Goal: Task Accomplishment & Management: Manage account settings

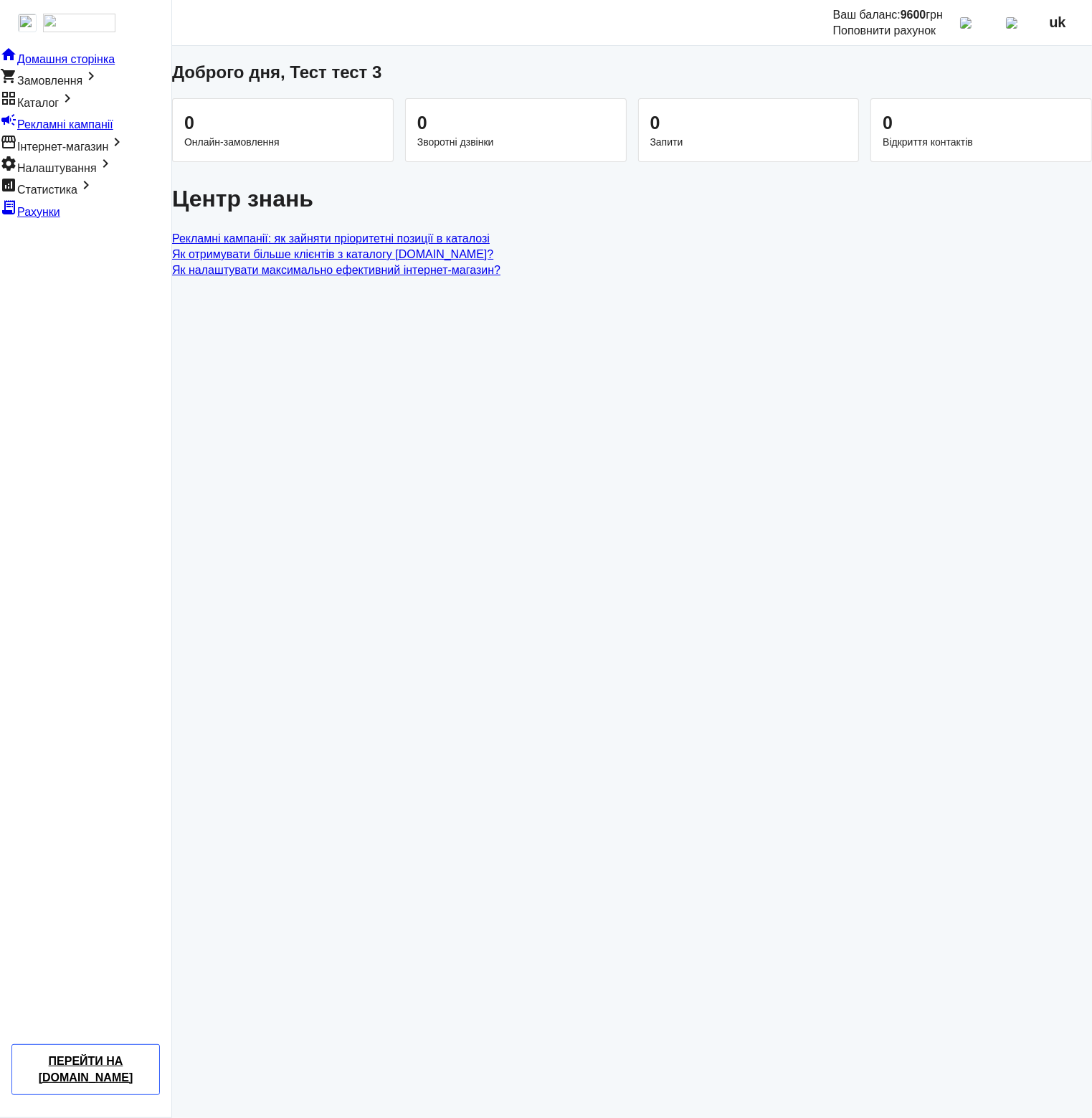
click at [58, 109] on span "Каталог" at bounding box center [38, 103] width 41 height 12
click at [37, 125] on span "Товари" at bounding box center [19, 118] width 37 height 12
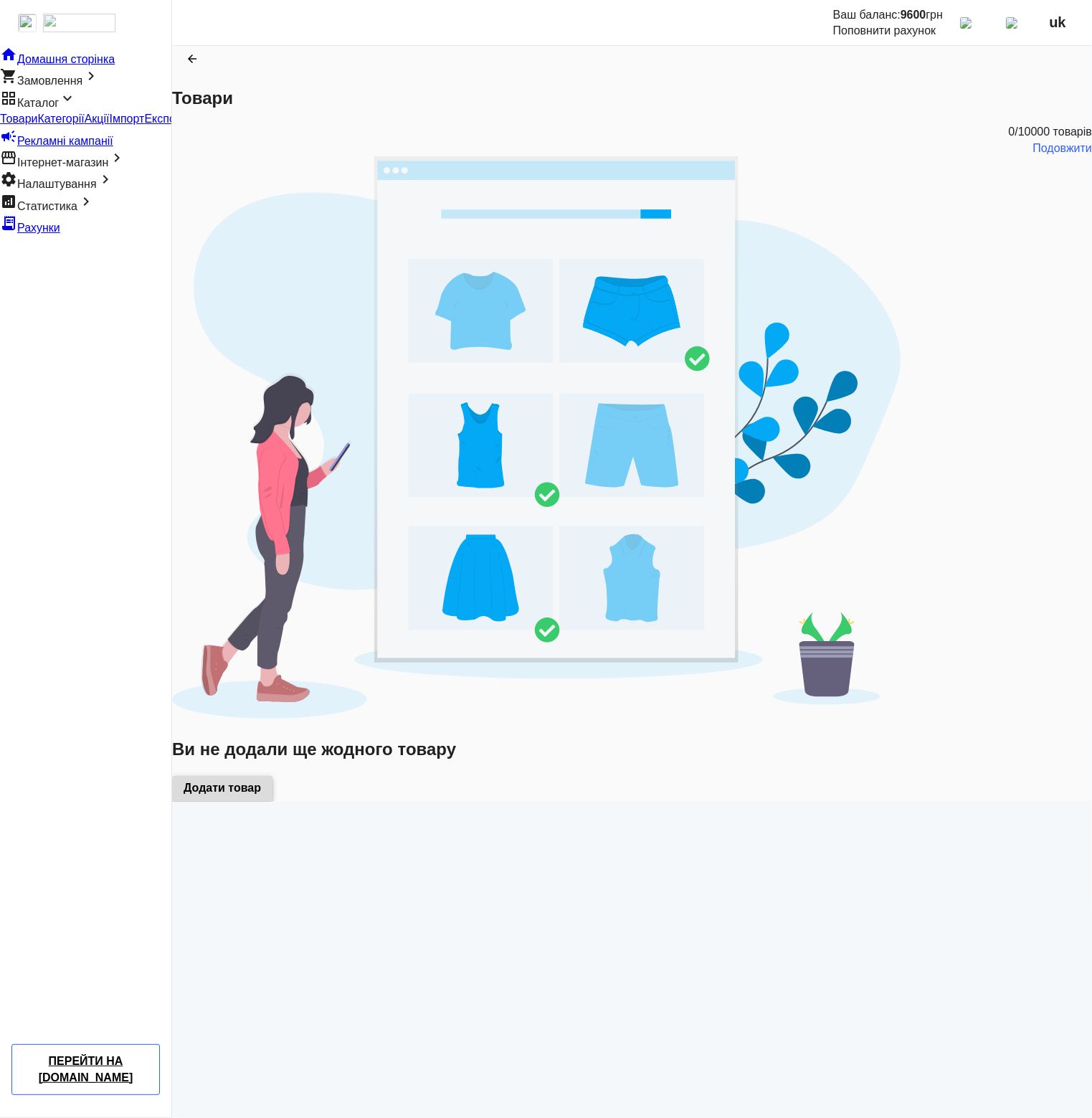
click at [261, 780] on span "Додати товар" at bounding box center [222, 788] width 78 height 16
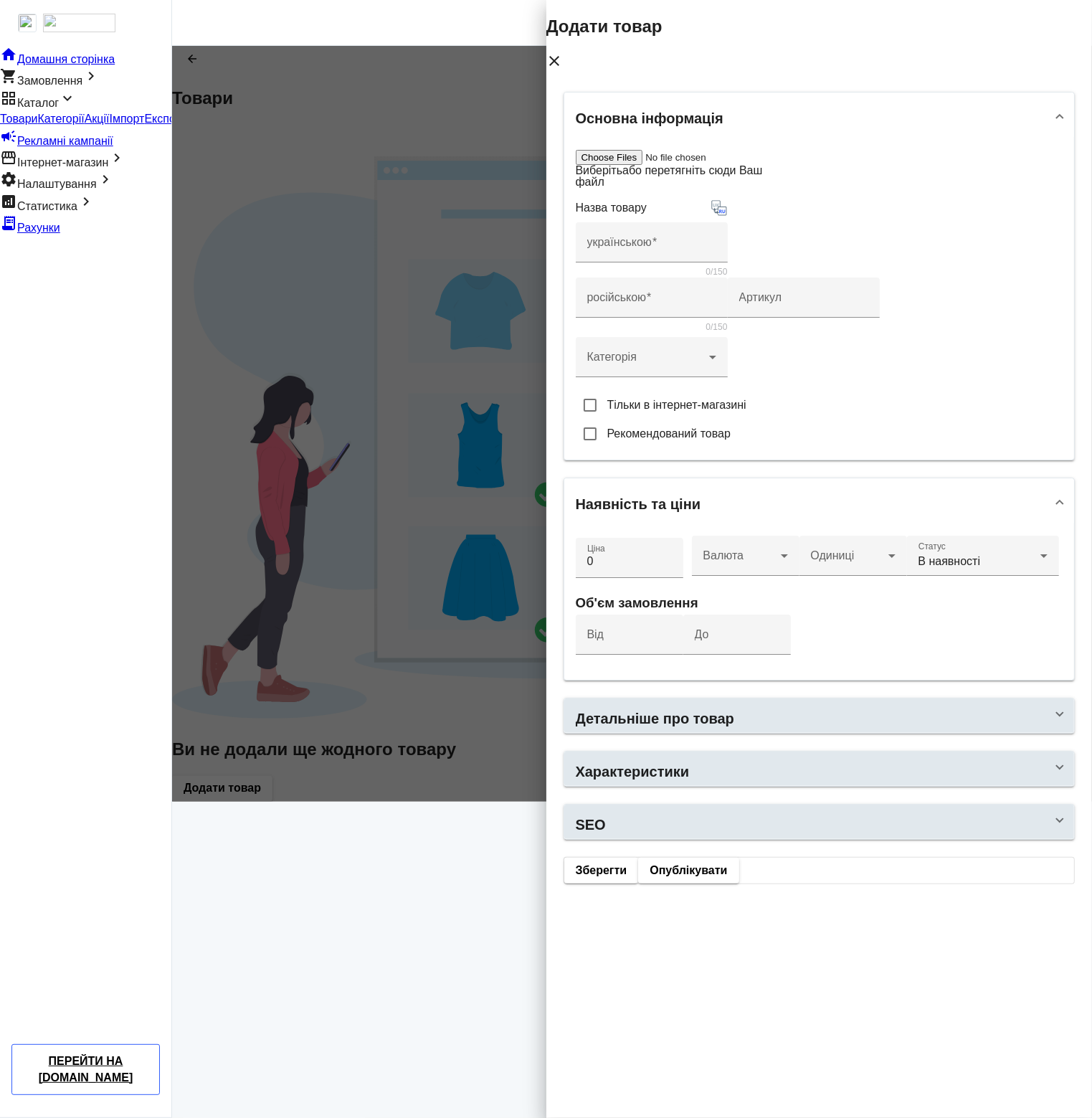
click at [444, 518] on div at bounding box center [632, 424] width 920 height 756
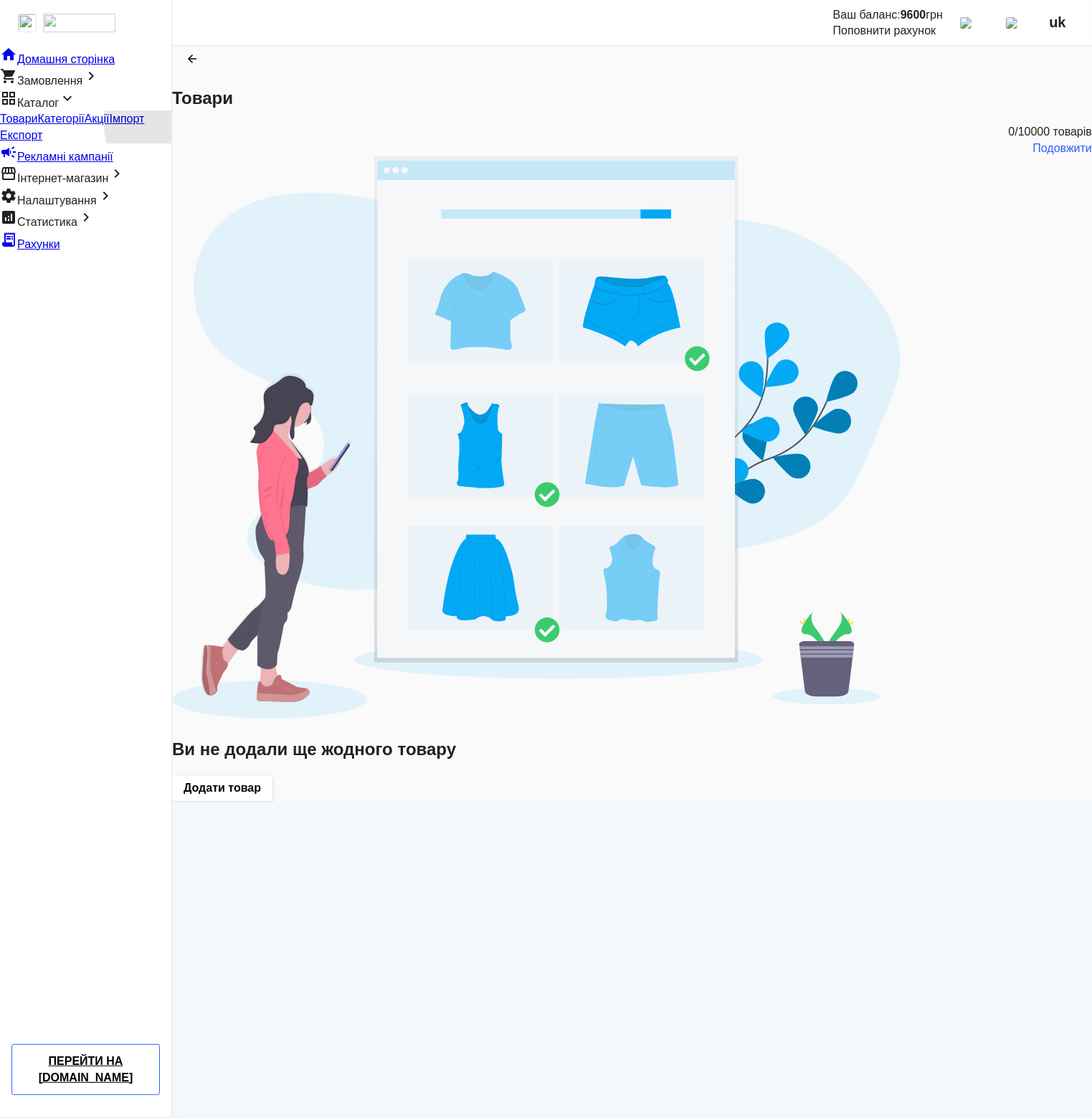
click at [110, 125] on span "Імпорт" at bounding box center [127, 118] width 35 height 12
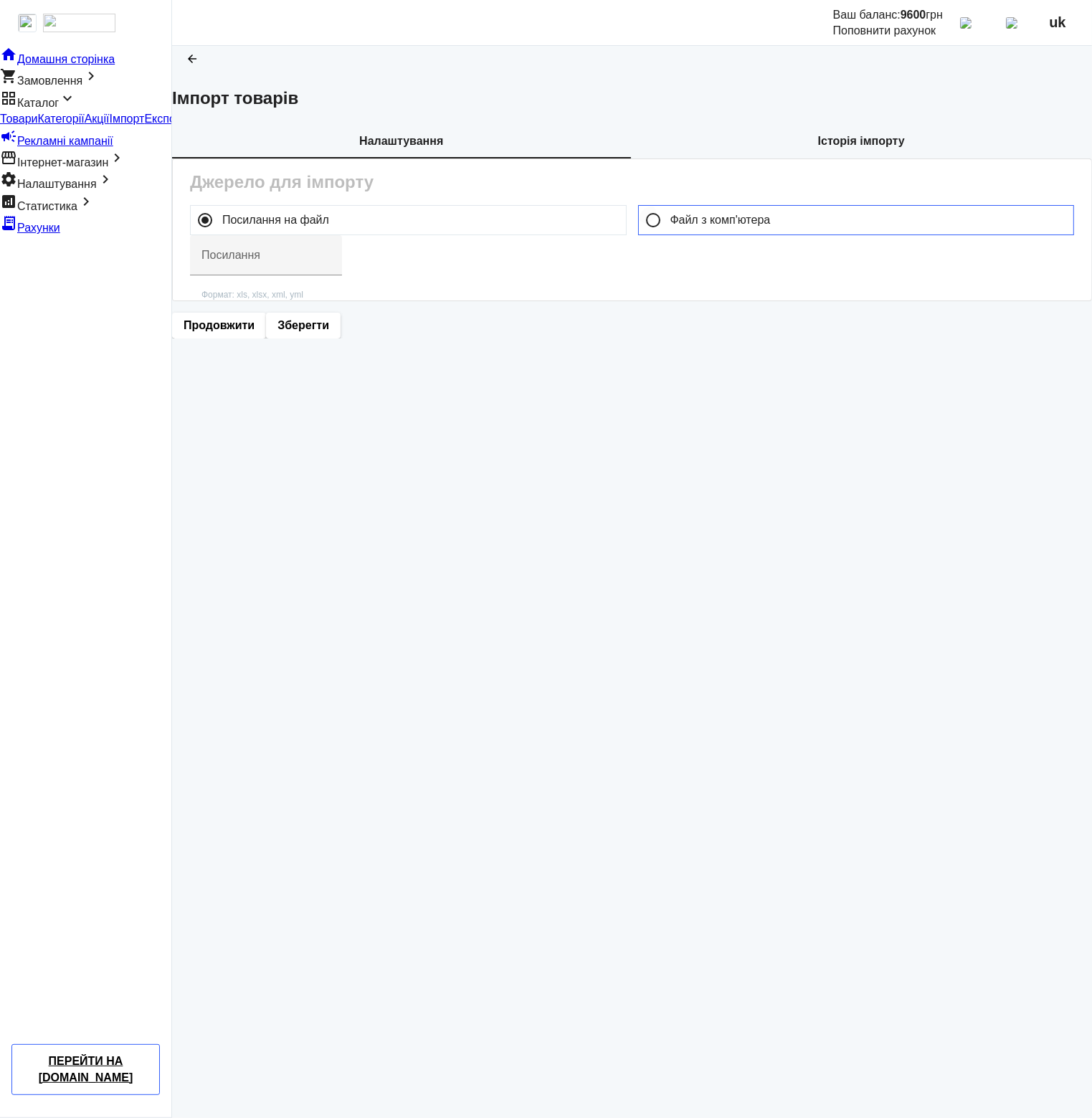
click at [671, 226] on label "Файл з комп'ютера" at bounding box center [720, 221] width 104 height 12
click at [668, 235] on input "Файл з комп'ютера" at bounding box center [653, 220] width 29 height 29
radio input "true"
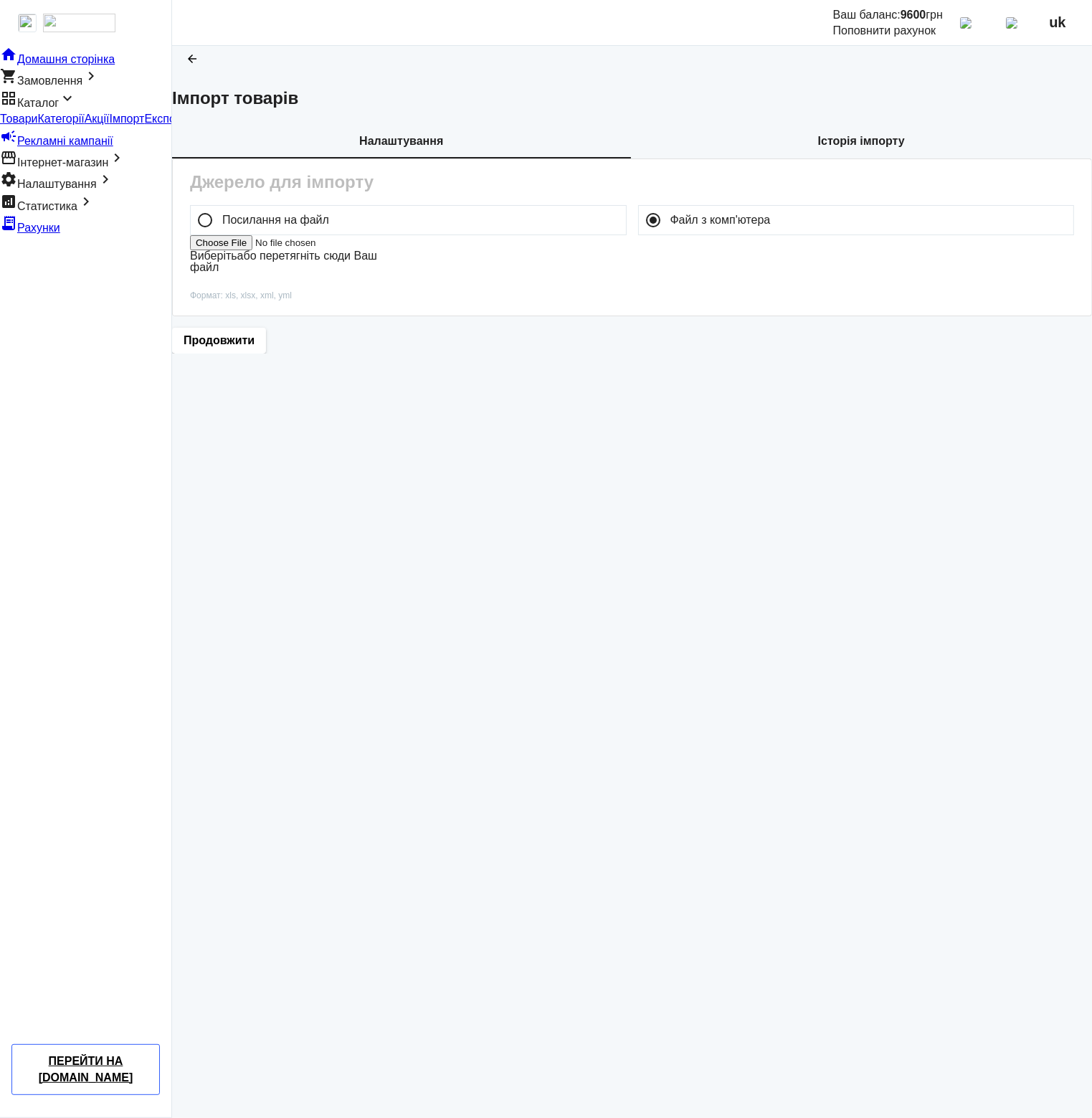
click at [378, 273] on label "Виберіть або перетягніть сюди Ваш файл" at bounding box center [284, 261] width 187 height 24
click at [372, 250] on input "Виберіть або перетягніть сюди Ваш файл" at bounding box center [281, 243] width 181 height 15
type input "C:\fakepath\aktiven-3-2025-10-13-09-52.xml"
click at [255, 349] on span "Продовжити" at bounding box center [219, 341] width 71 height 16
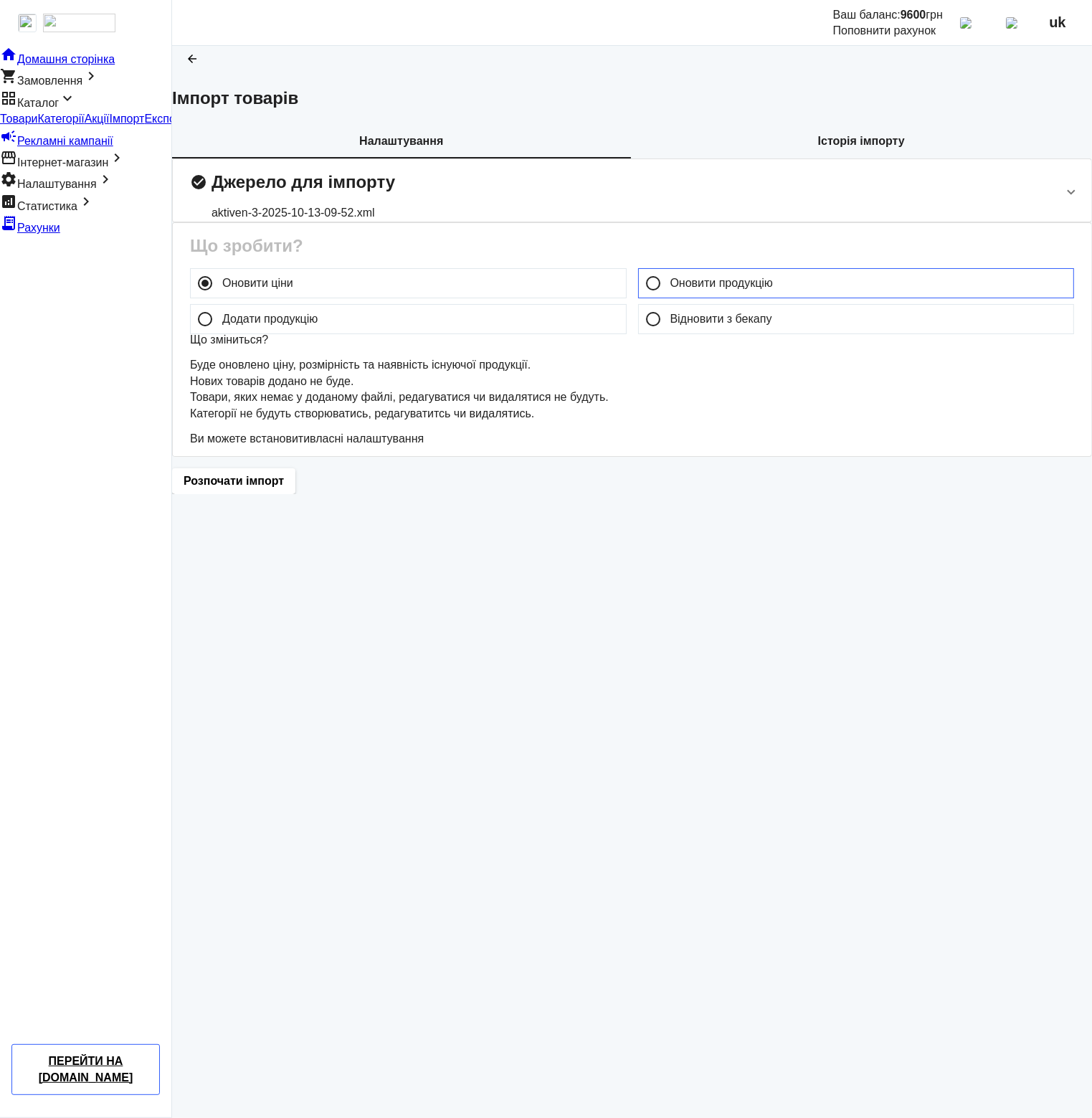
click at [641, 298] on input "Оновити продукцію" at bounding box center [653, 283] width 29 height 29
radio input "true"
click at [643, 333] on input "Відновити з бекапу" at bounding box center [653, 319] width 29 height 29
radio input "true"
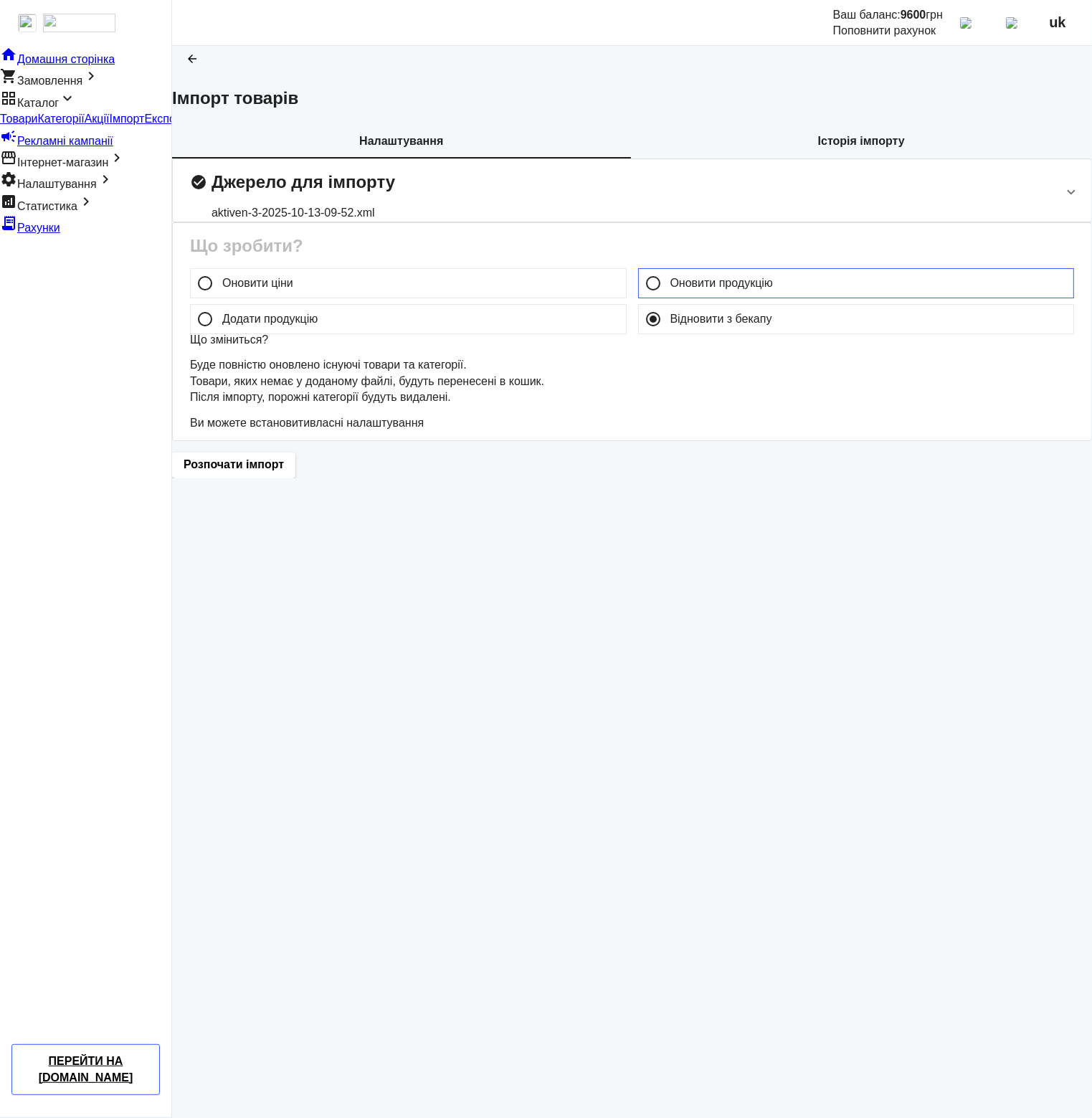
click at [639, 298] on input "Оновити продукцію" at bounding box center [653, 283] width 29 height 29
radio input "true"
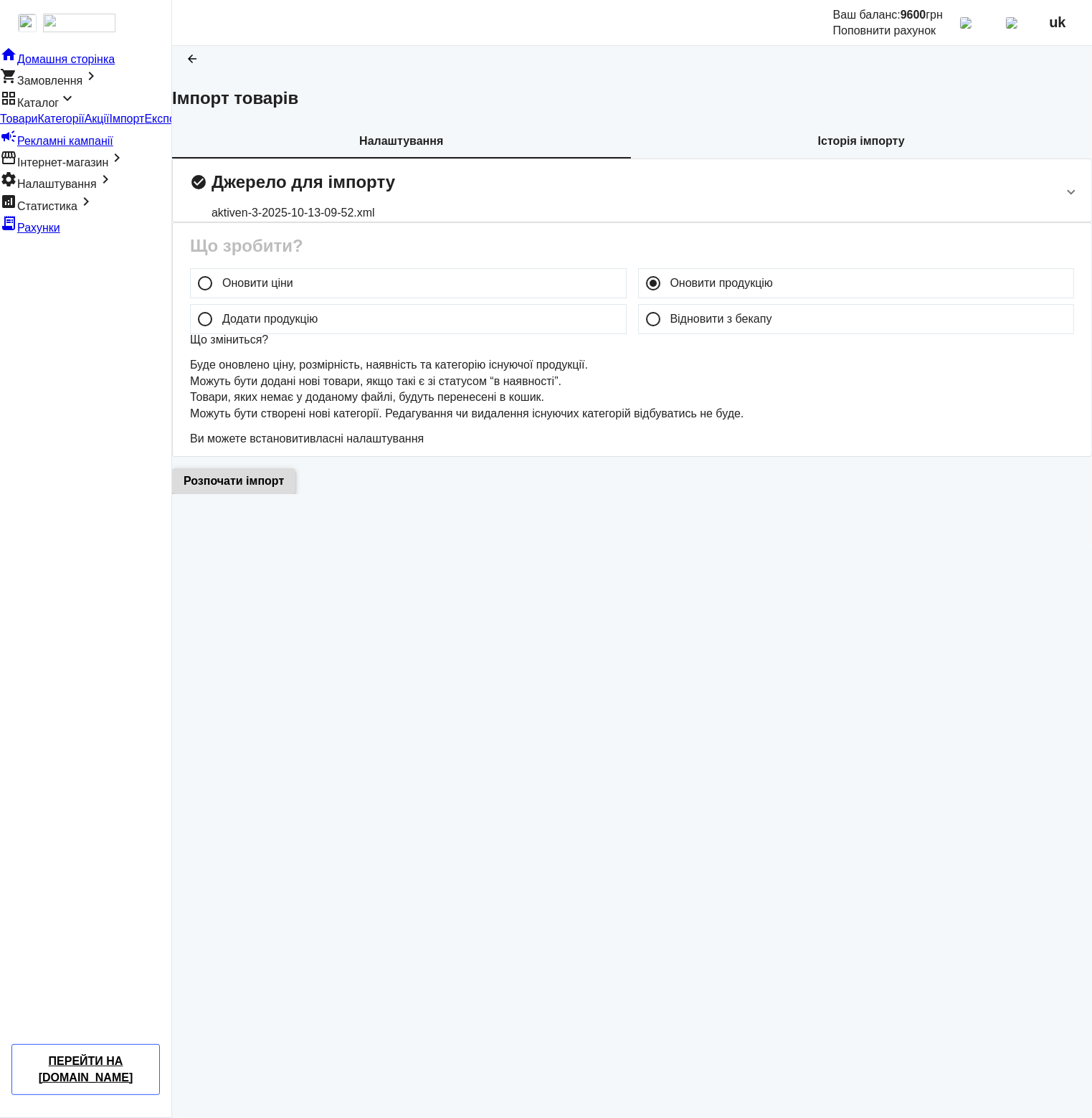
click at [284, 489] on span "Розпочати імпорт" at bounding box center [234, 481] width 101 height 16
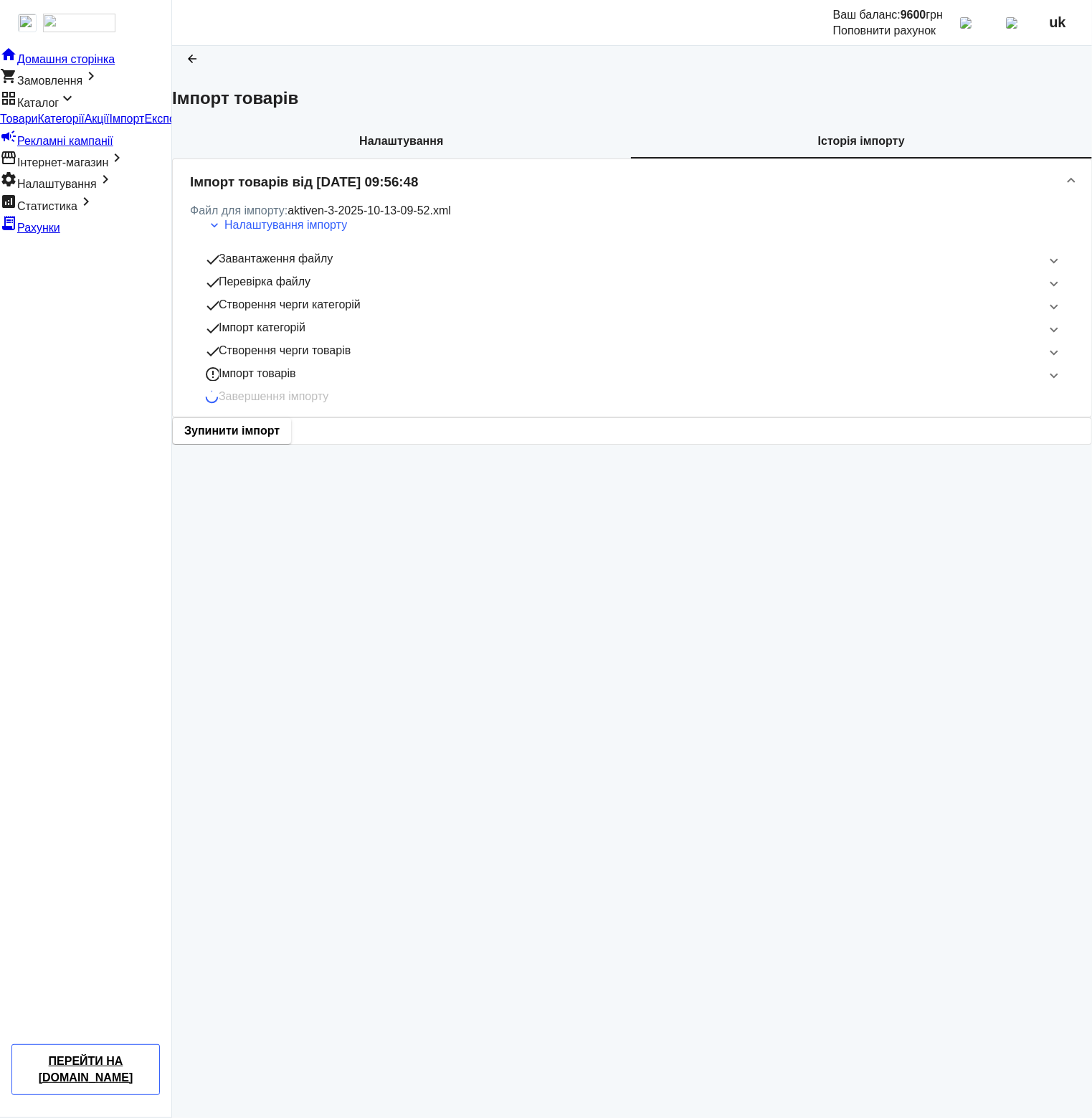
click at [402, 382] on mat-expansion-panel-header "error_outline Імпорт товарів" at bounding box center [631, 373] width 887 height 17
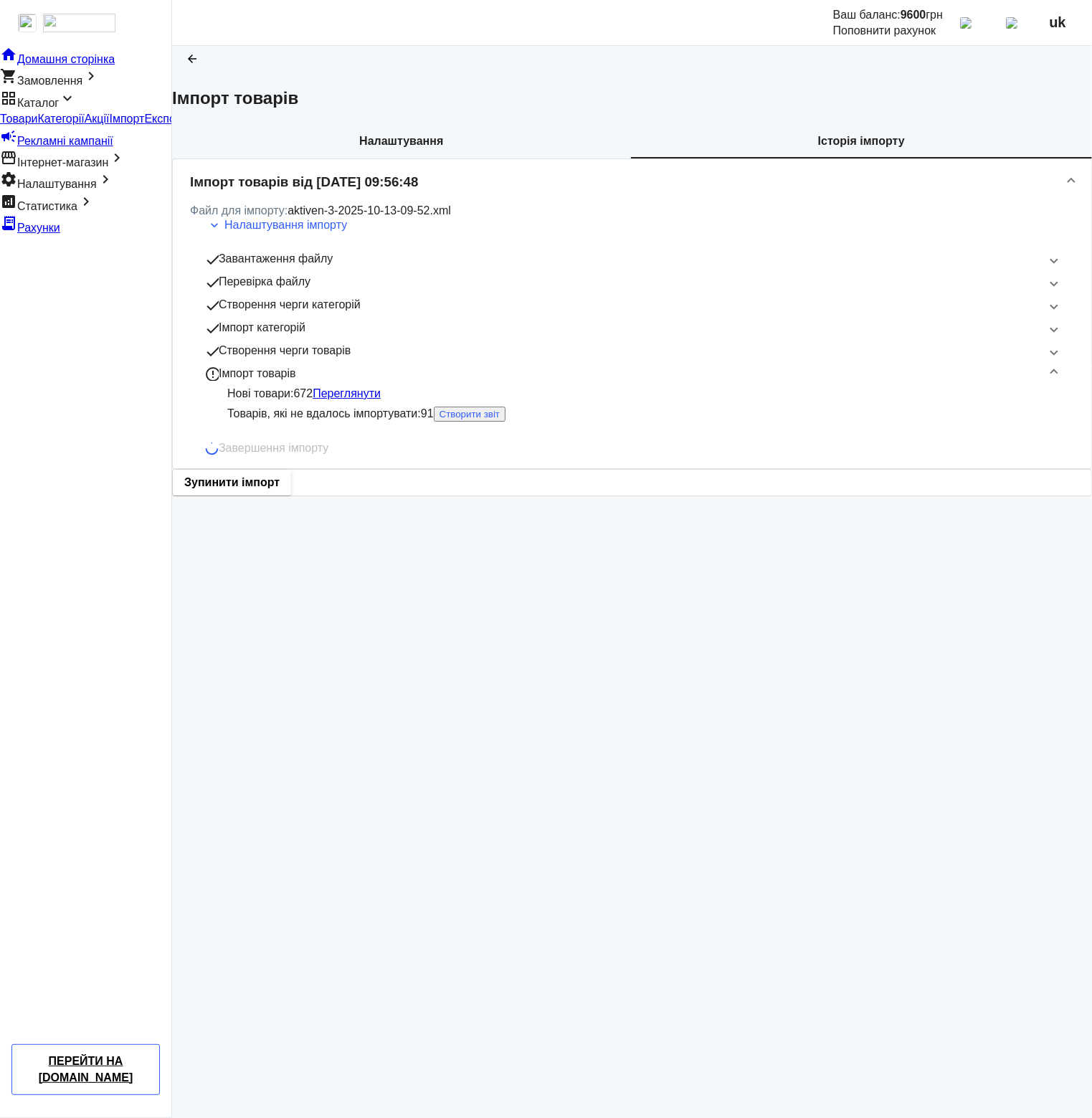
click at [37, 125] on span "Товари" at bounding box center [19, 118] width 37 height 12
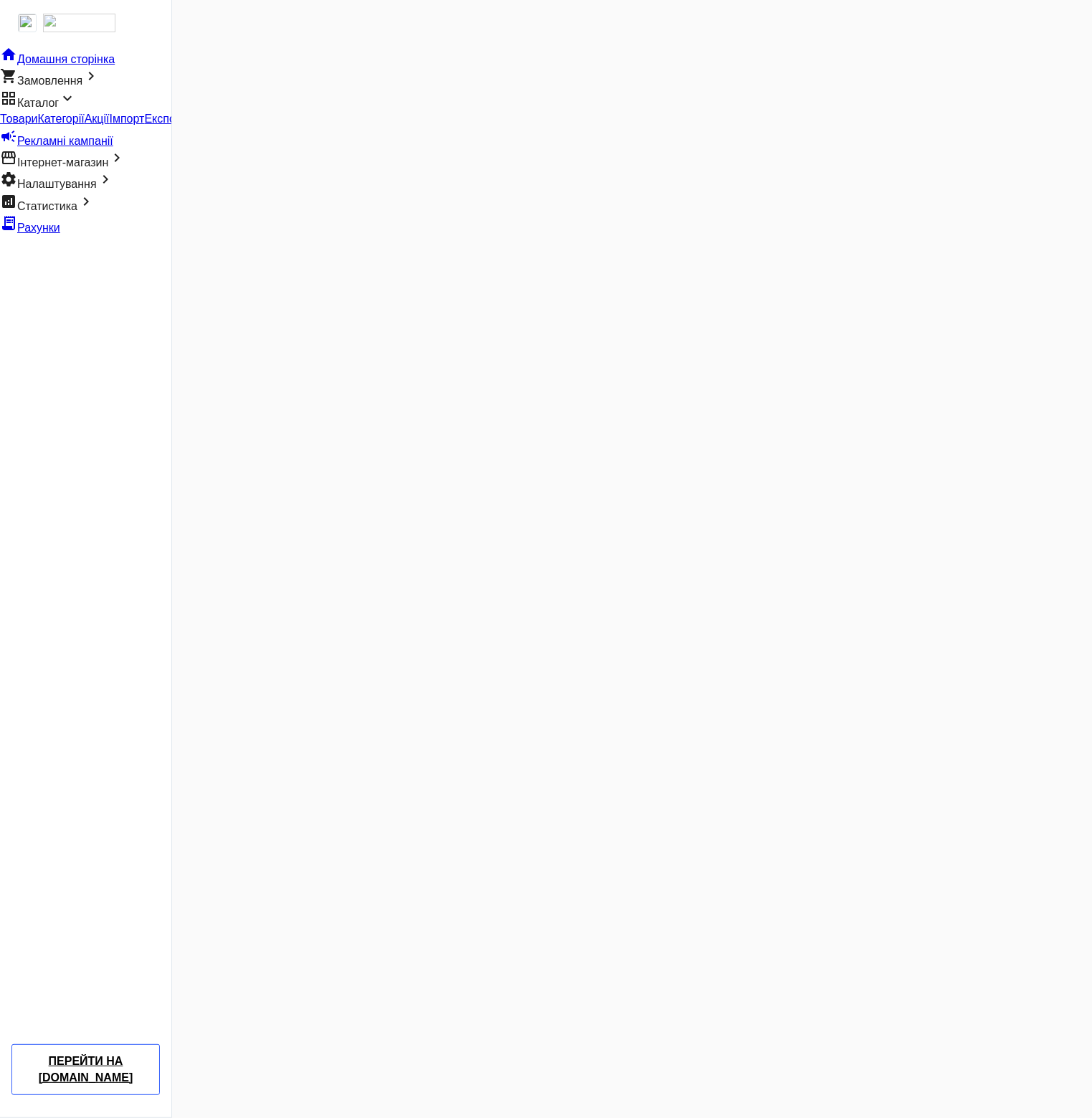
scroll to position [646, 0]
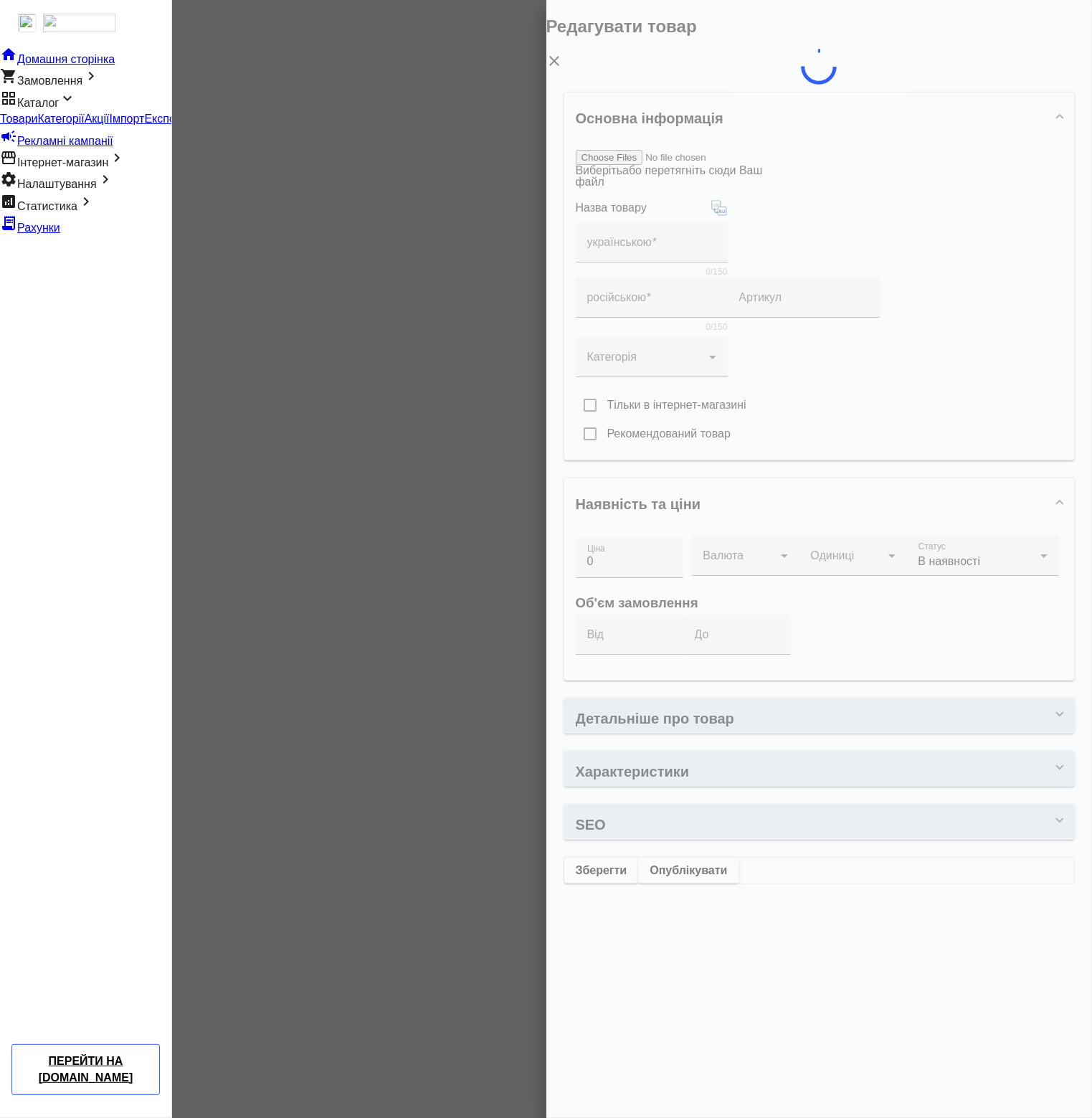
type input "Газоблок СтоунЛайт 200х375х600 мм"
type input "3400"
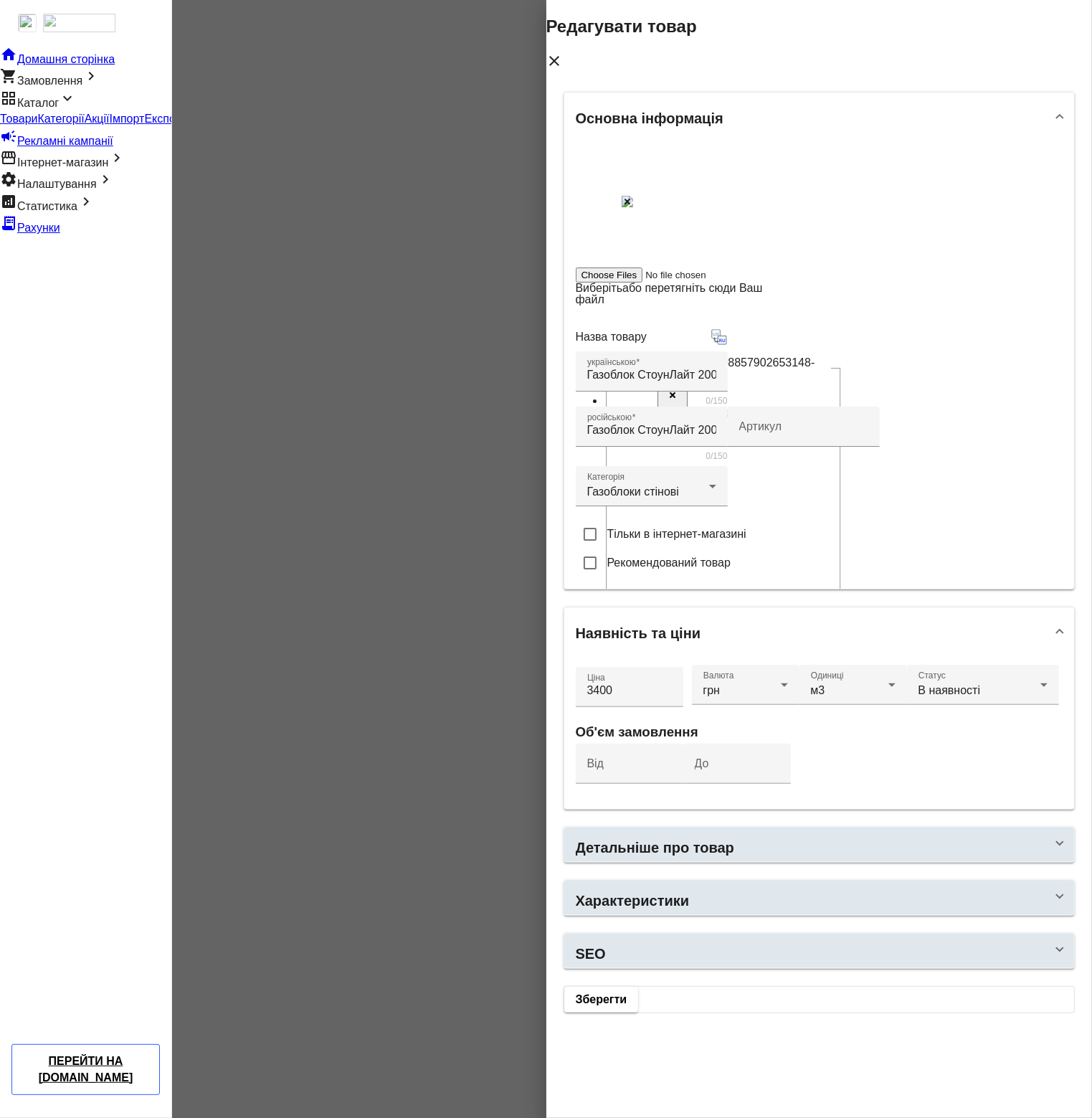
scroll to position [75, 0]
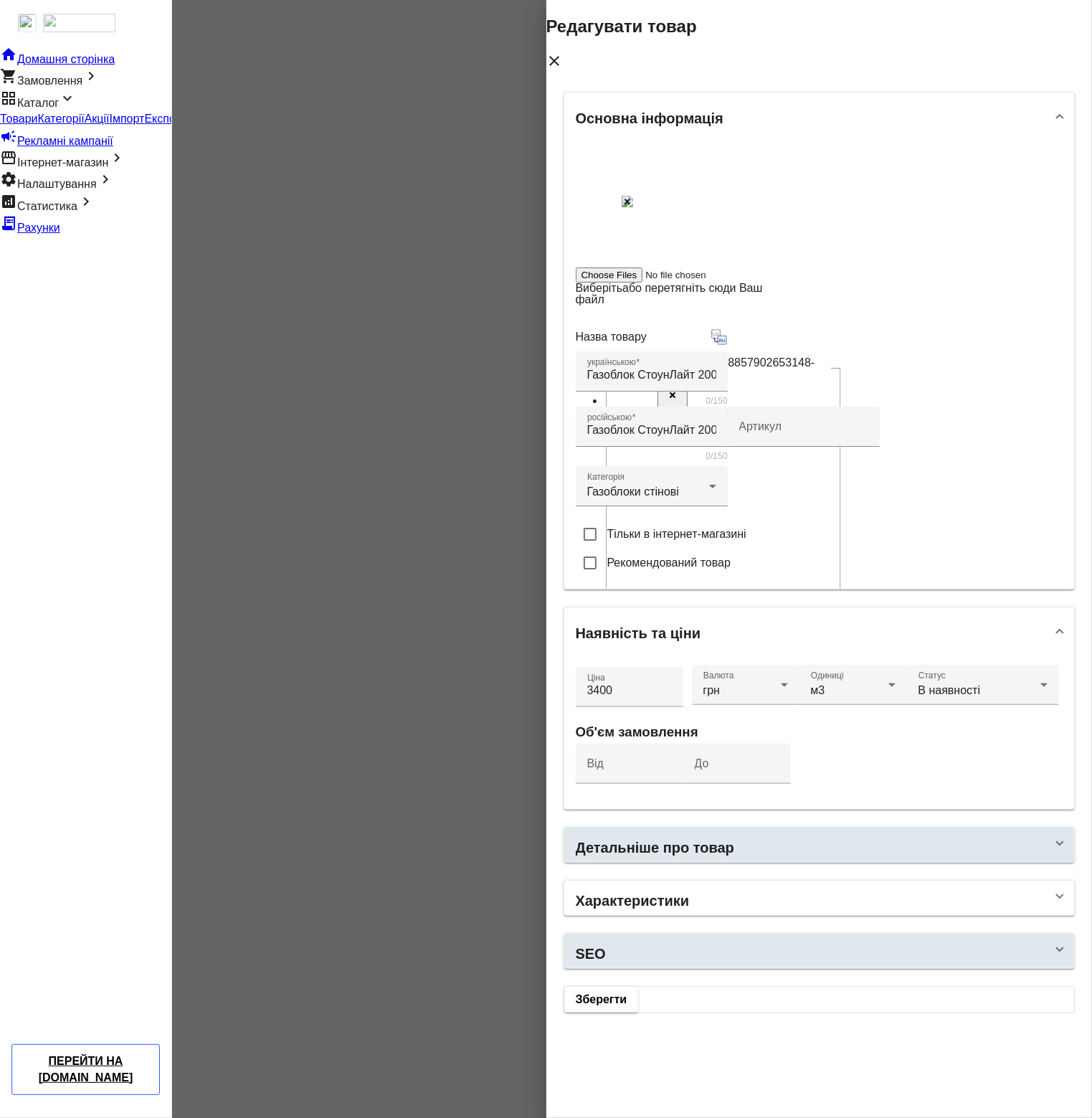
click at [764, 917] on mat-panel-title "Характеристики" at bounding box center [811, 898] width 471 height 38
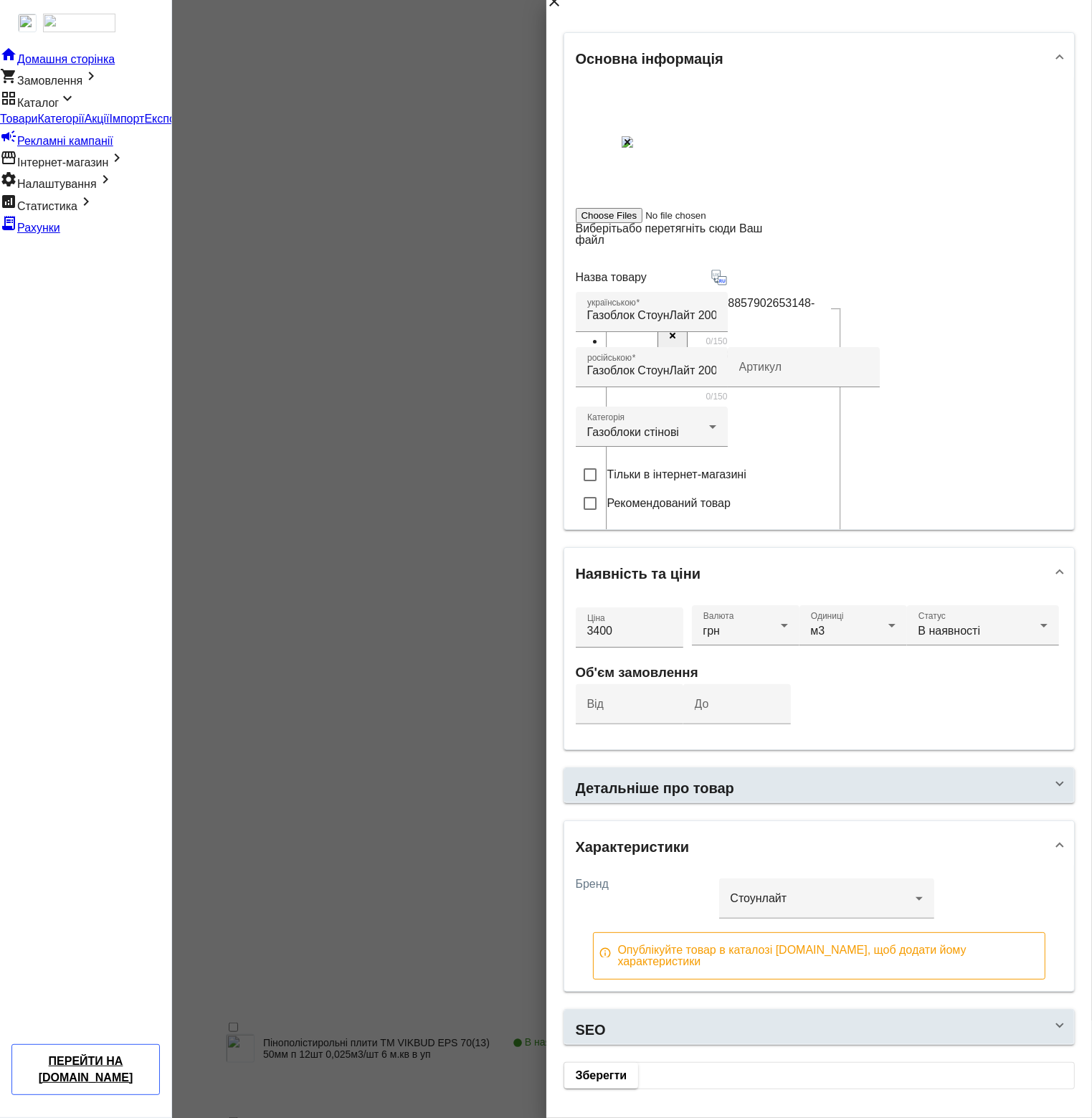
scroll to position [812, 0]
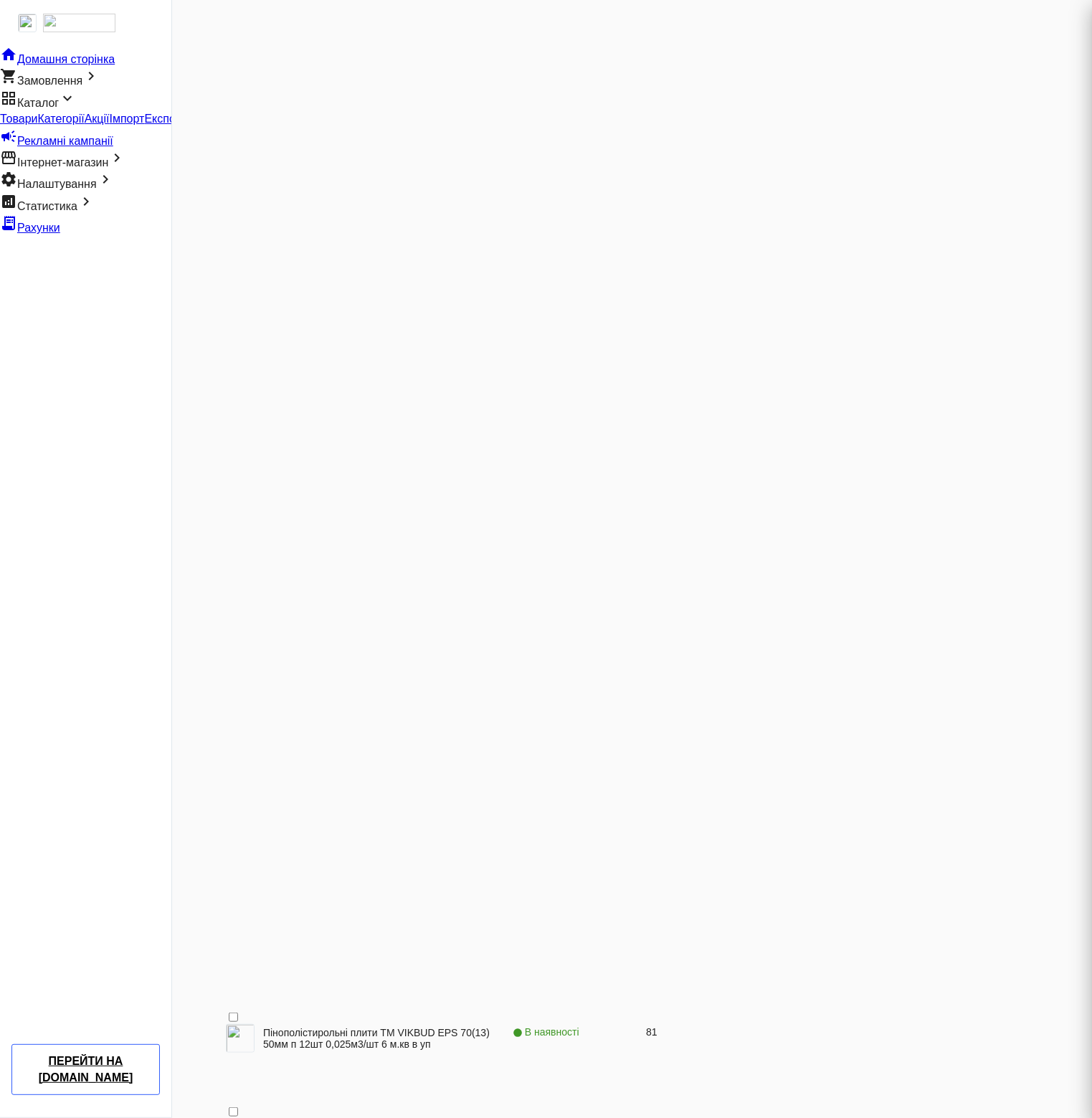
scroll to position [0, 0]
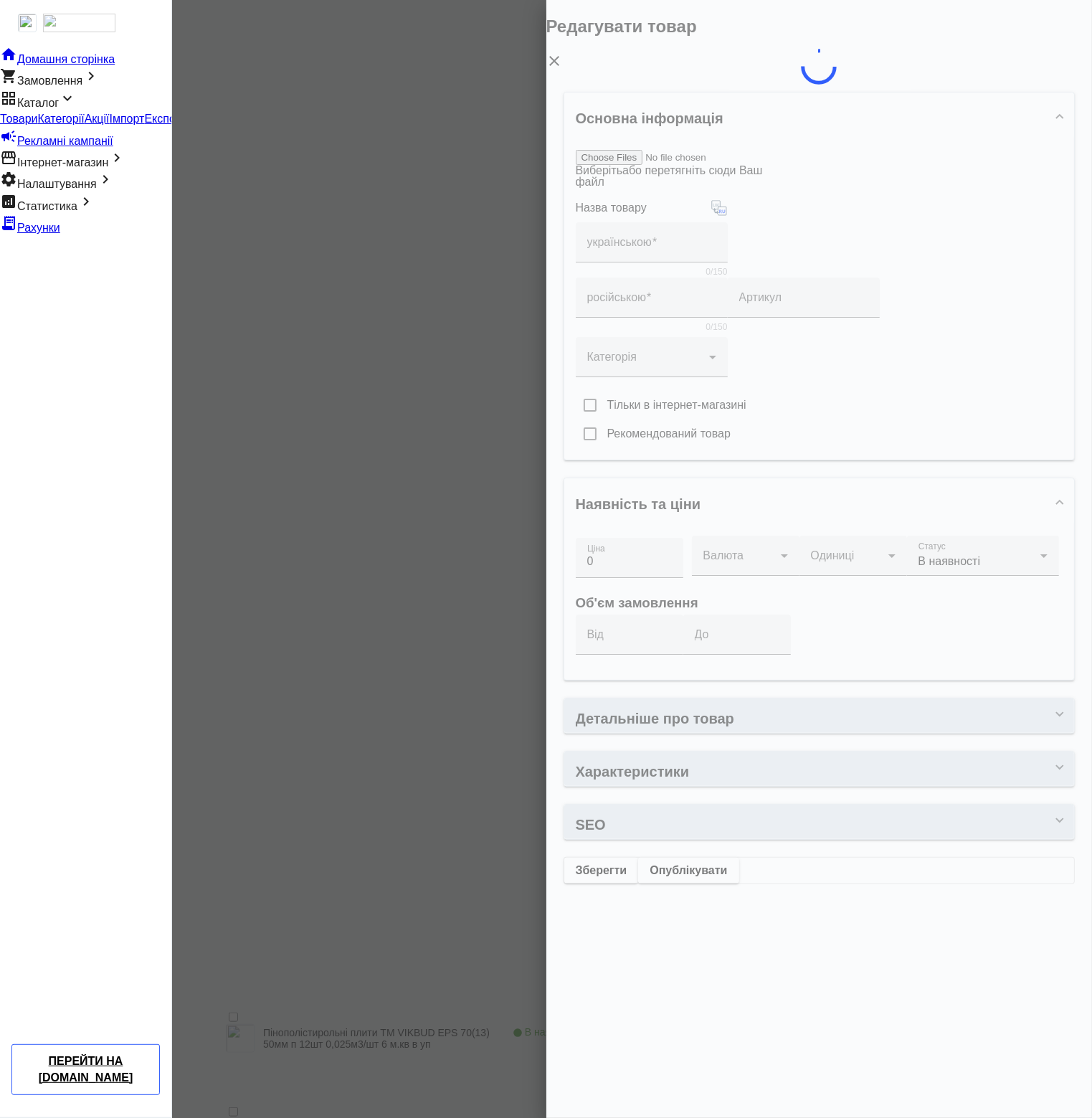
type input "Газоблок СтоунЛайт 400x200x600 мм"
type input "3400"
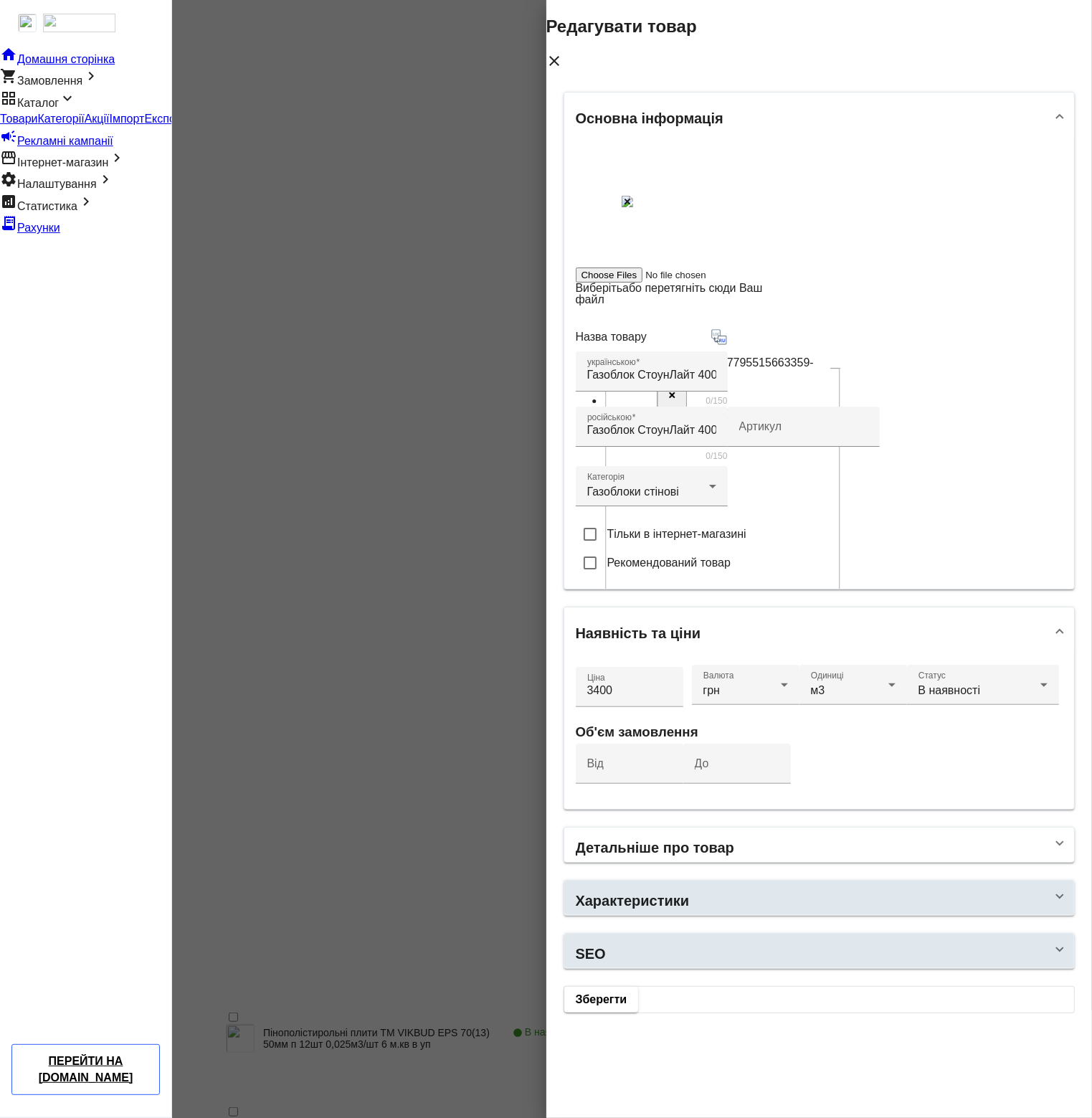
scroll to position [75, 0]
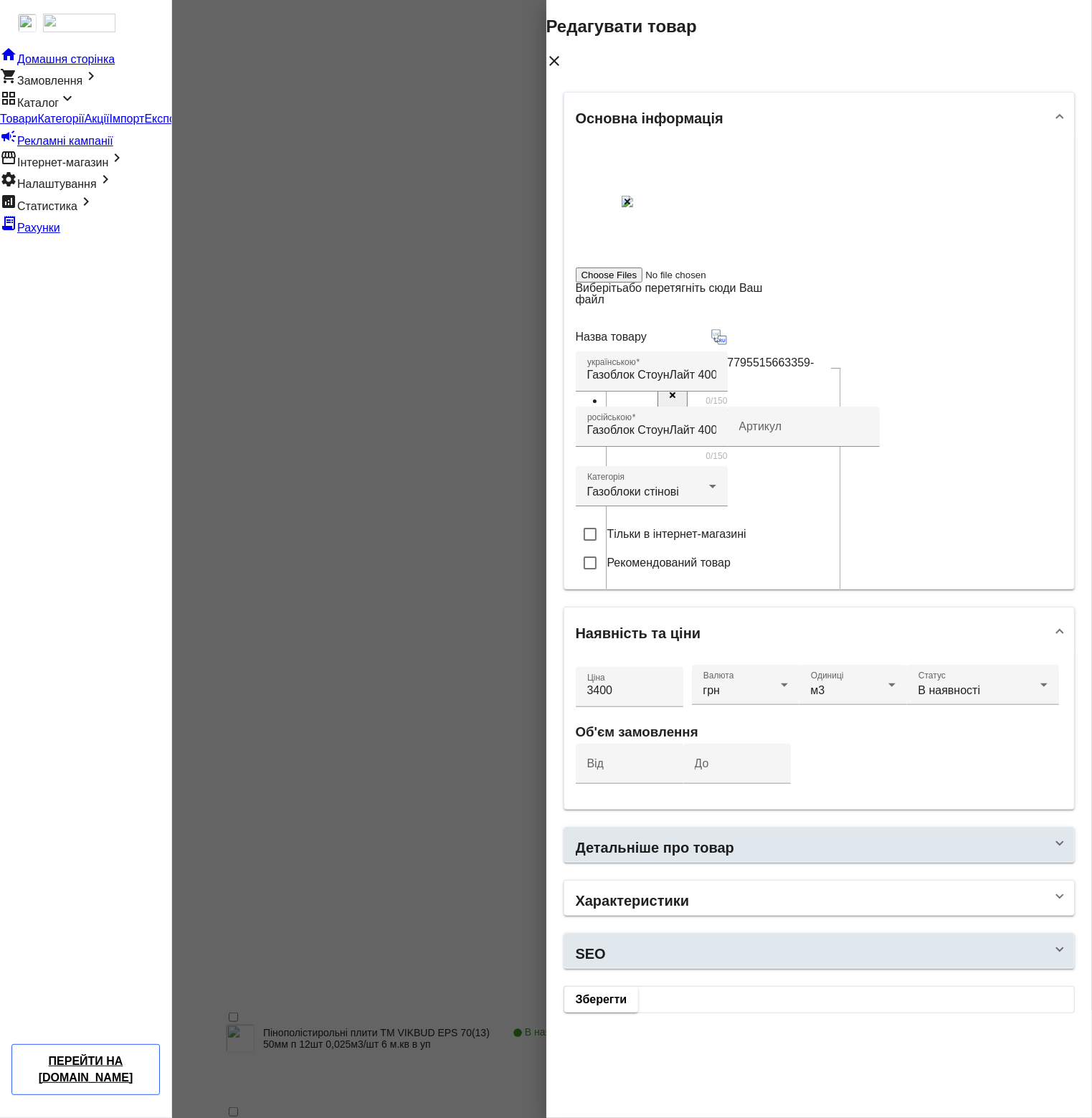
click at [760, 917] on mat-panel-title "Характеристики" at bounding box center [811, 898] width 471 height 38
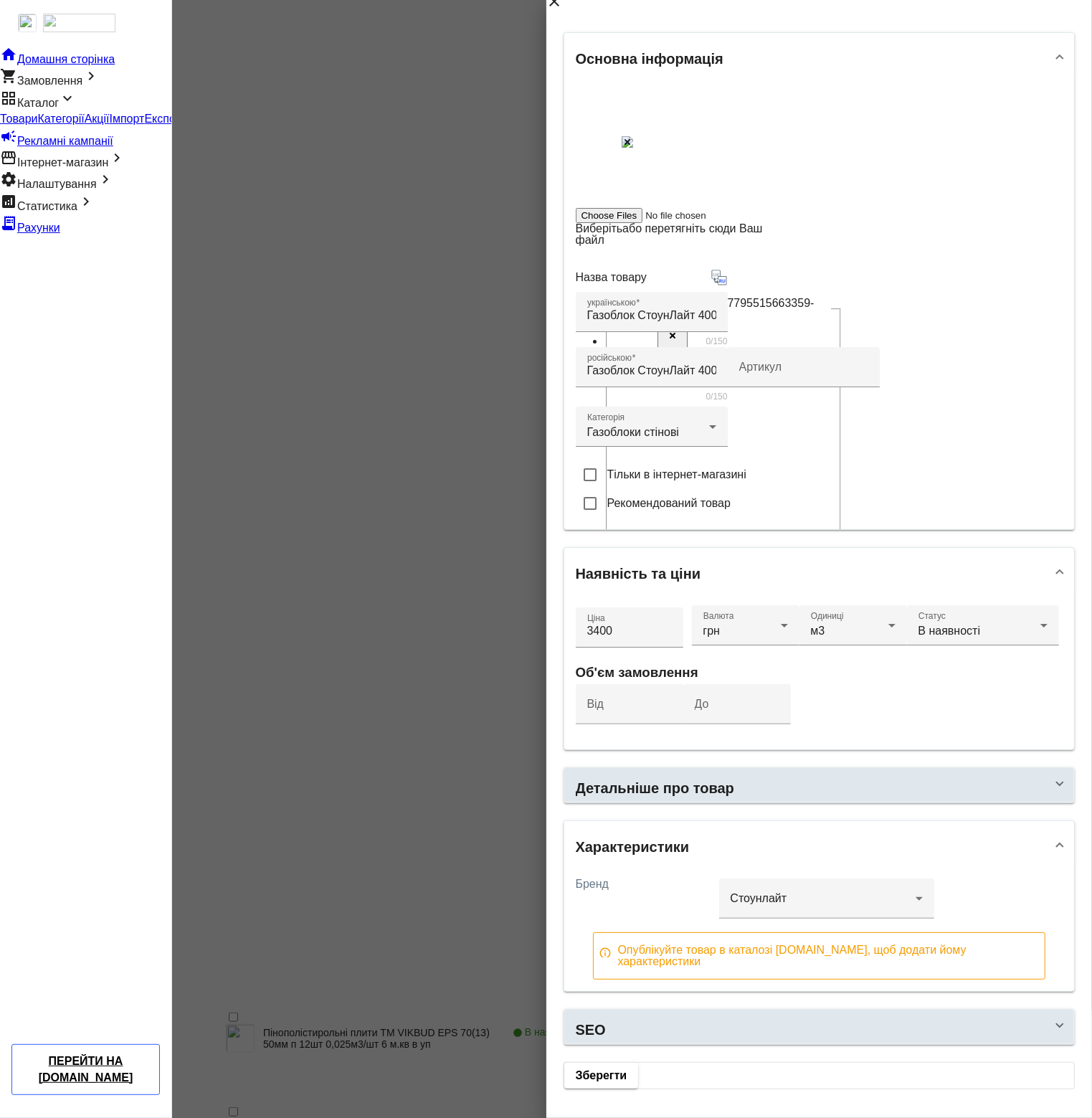
scroll to position [217, 0]
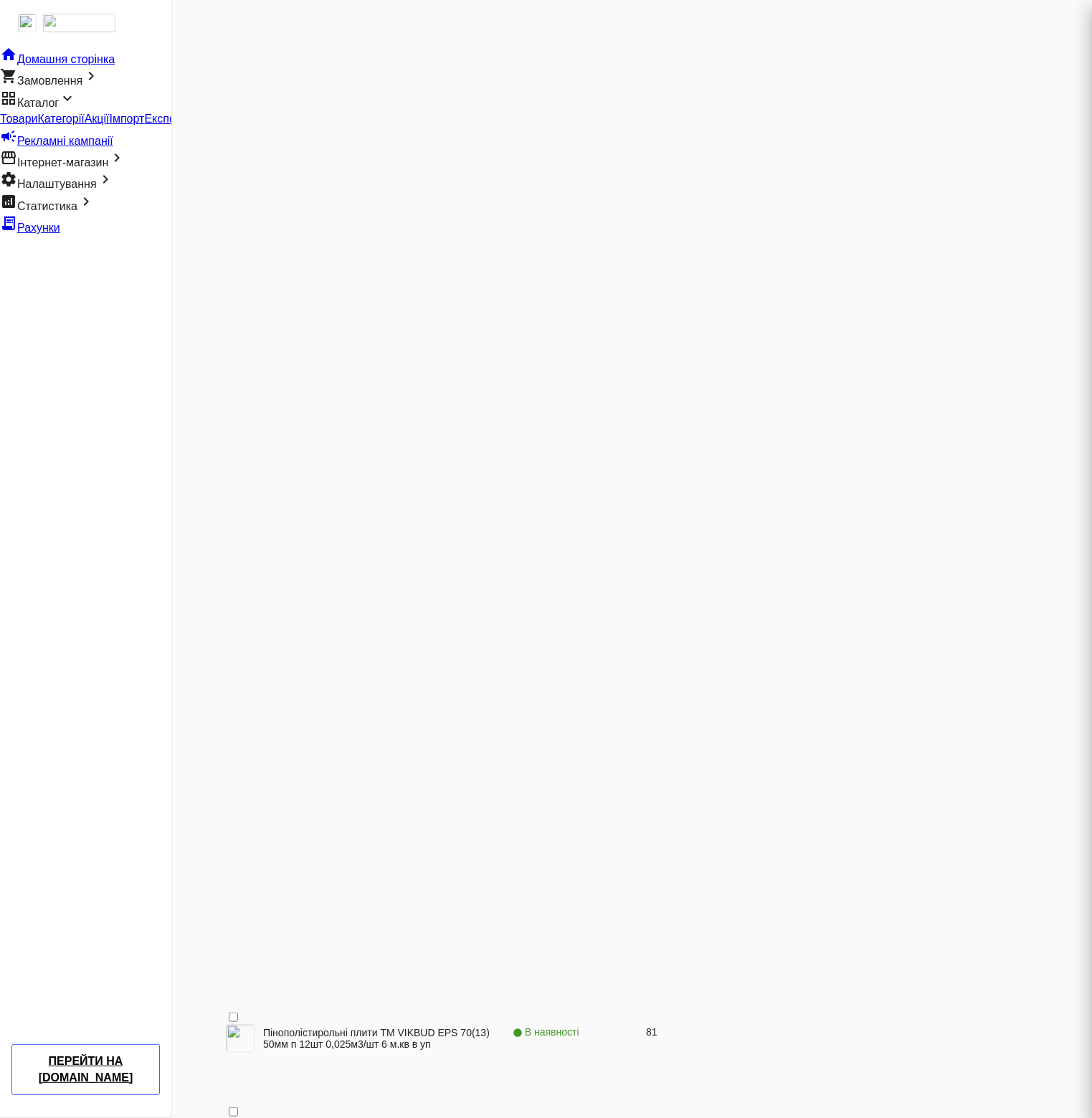
scroll to position [0, 0]
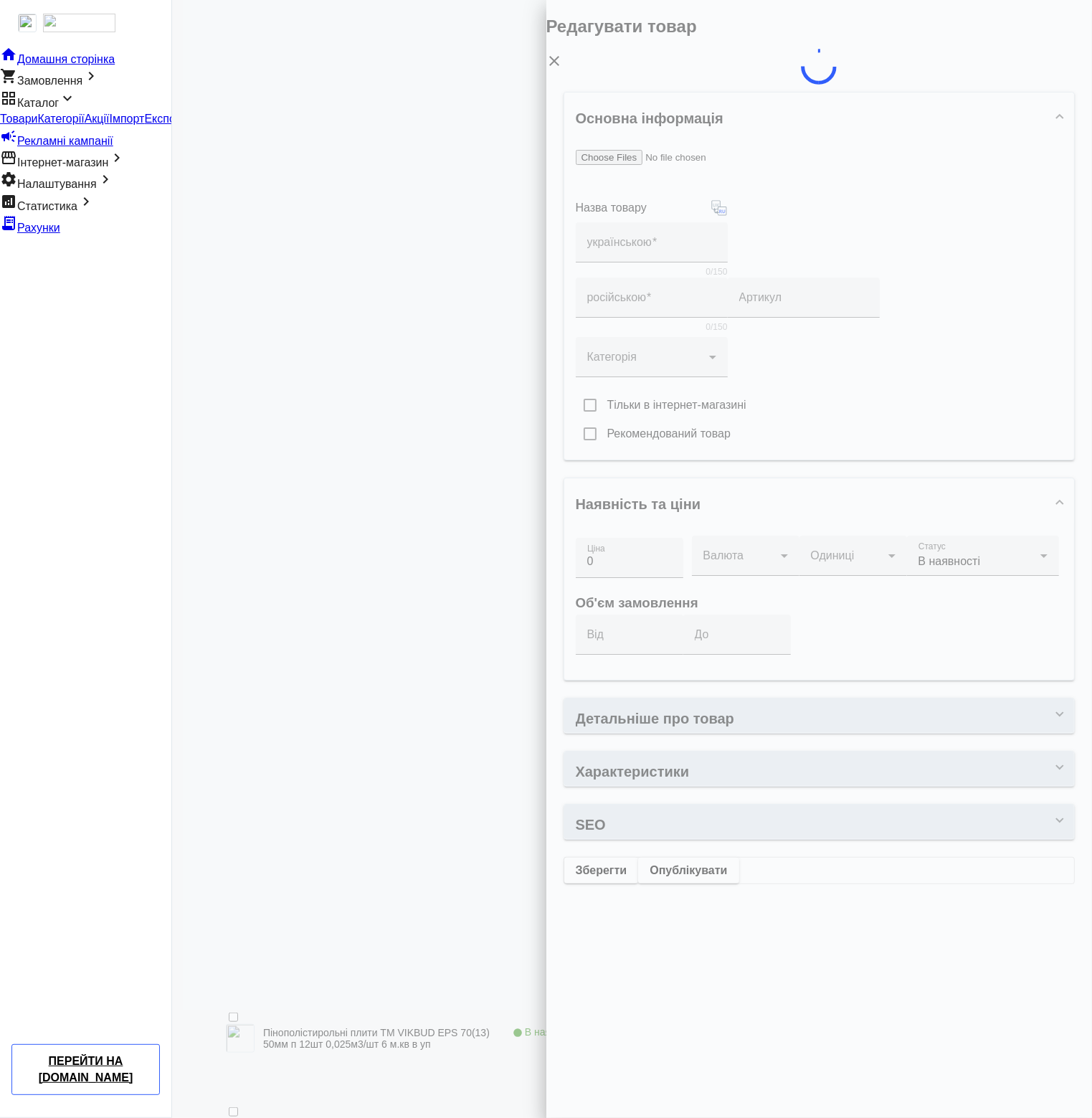
type input "Газоблок Stonelight 200х360х600 мм 1 сорт"
type input "3400"
type input "25"
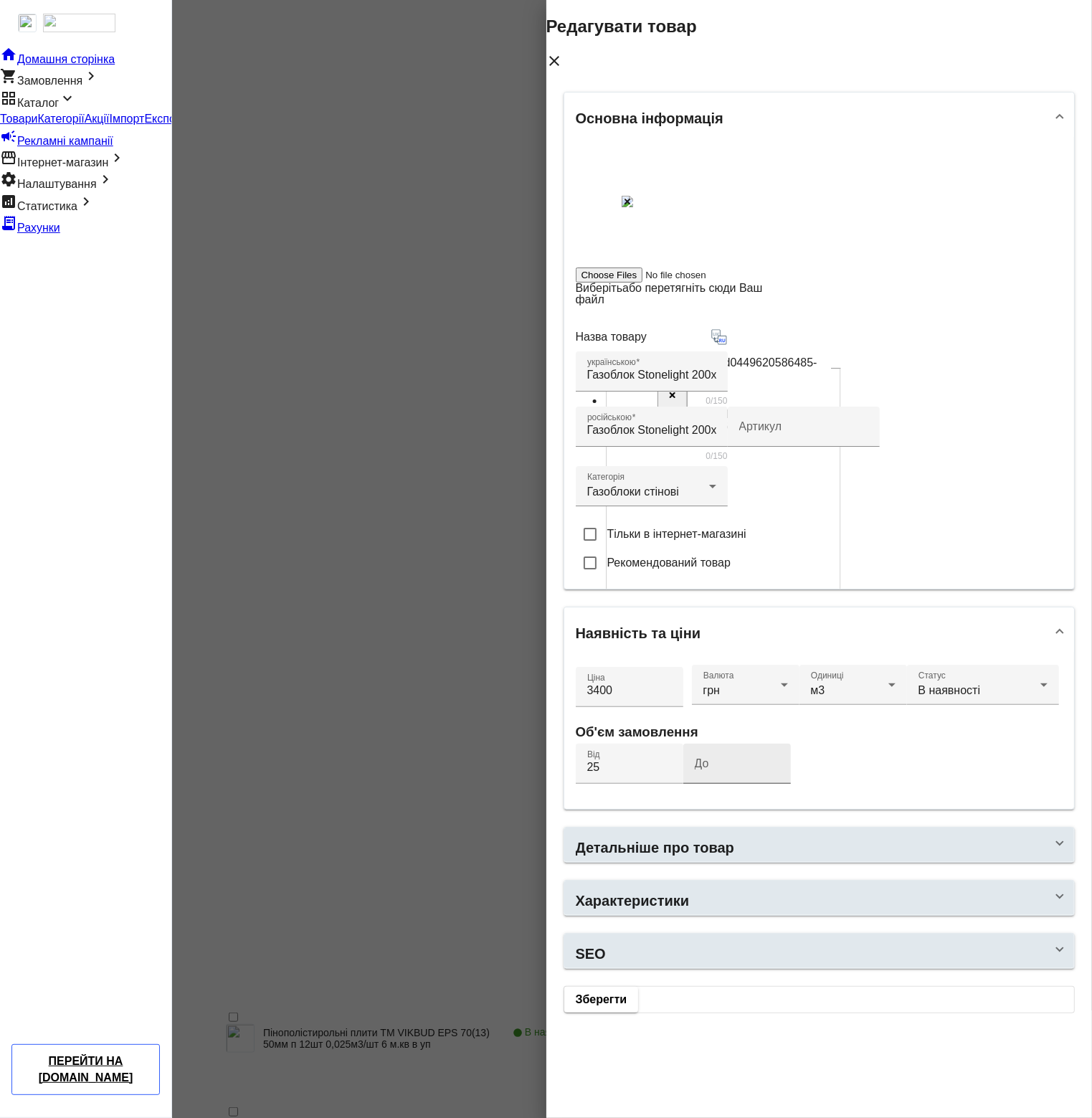
scroll to position [75, 0]
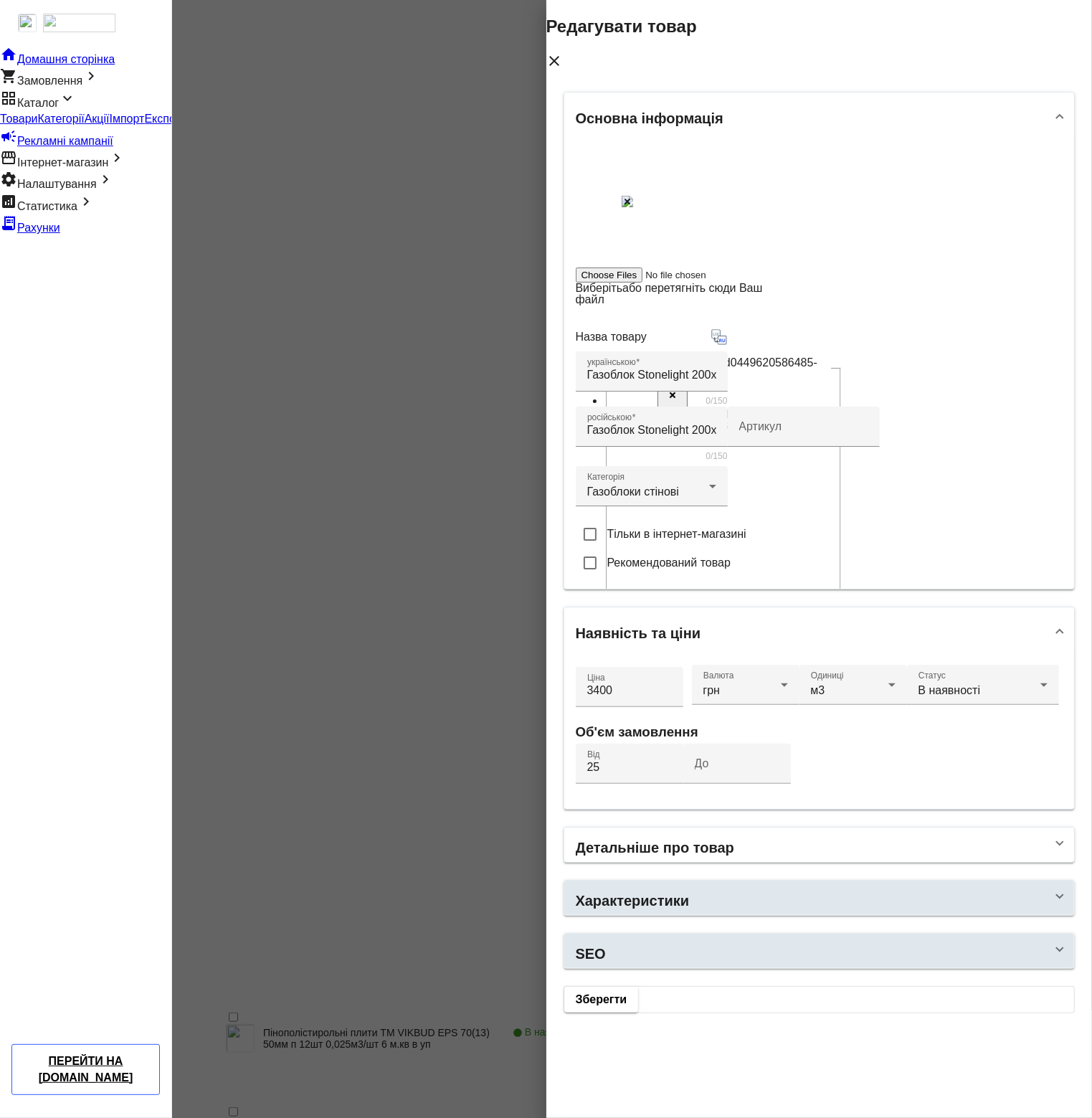
click at [731, 864] on mat-panel-title "Детальніше про товар" at bounding box center [811, 845] width 471 height 38
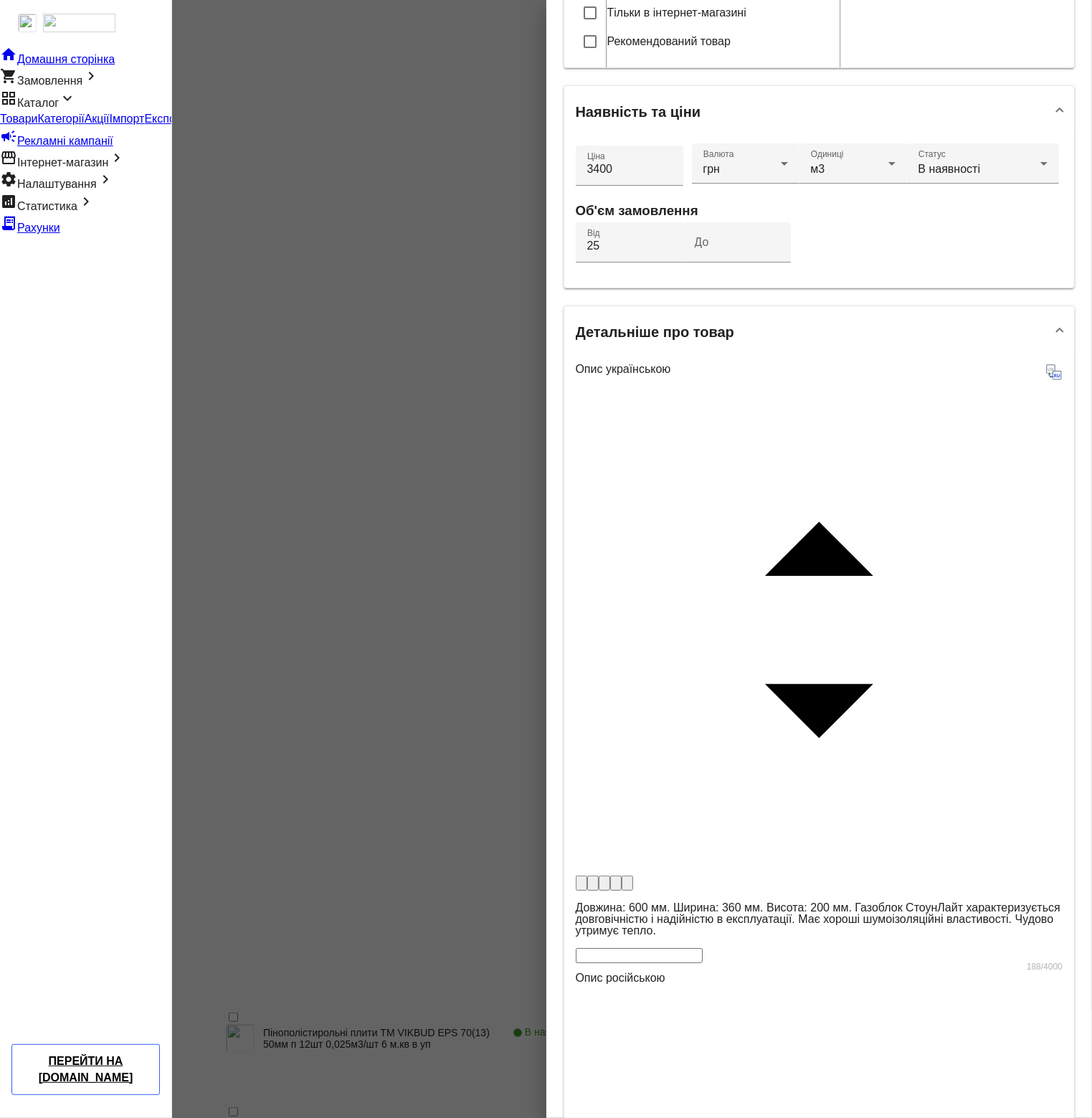
scroll to position [552, 0]
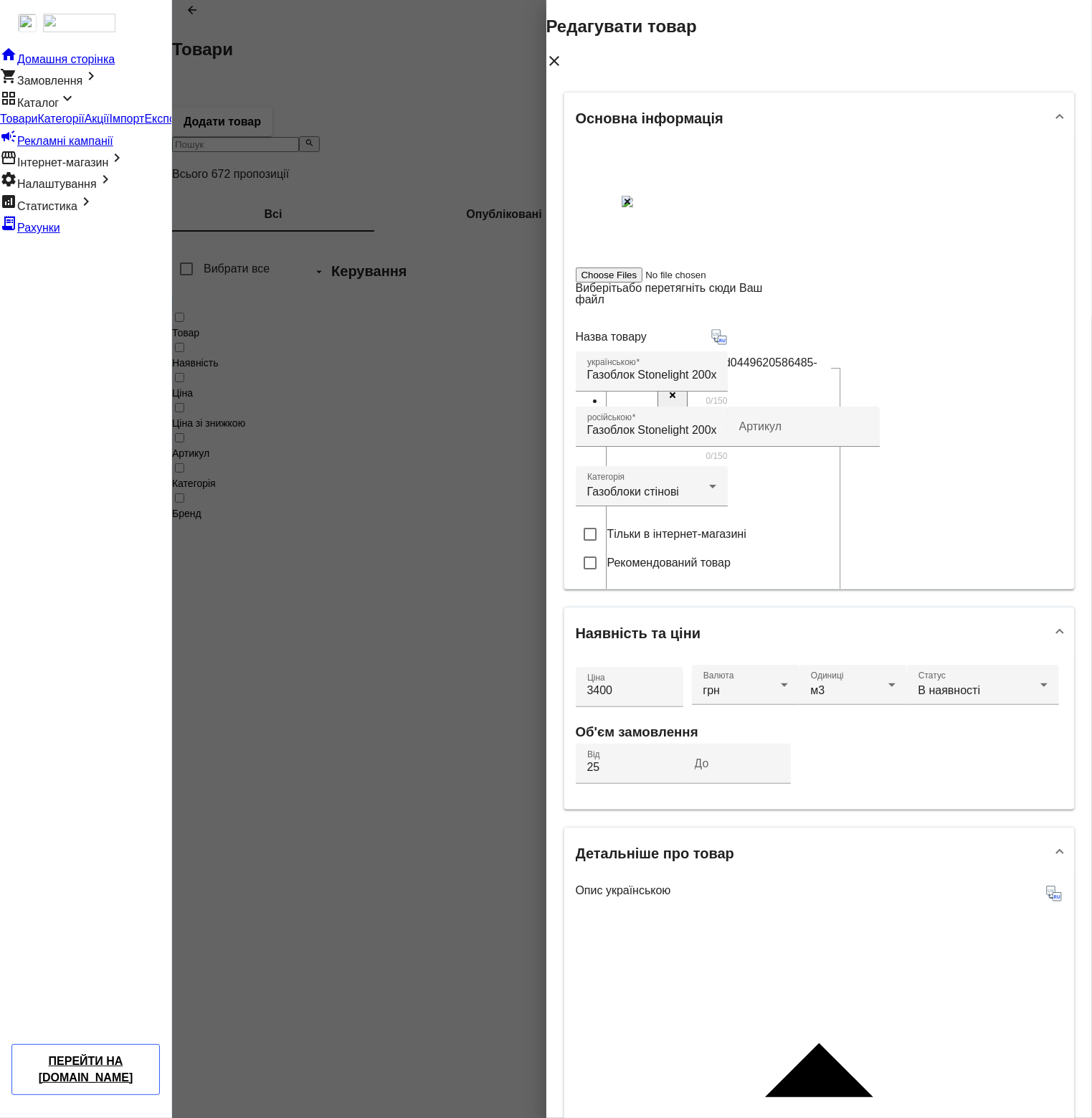
scroll to position [0, 0]
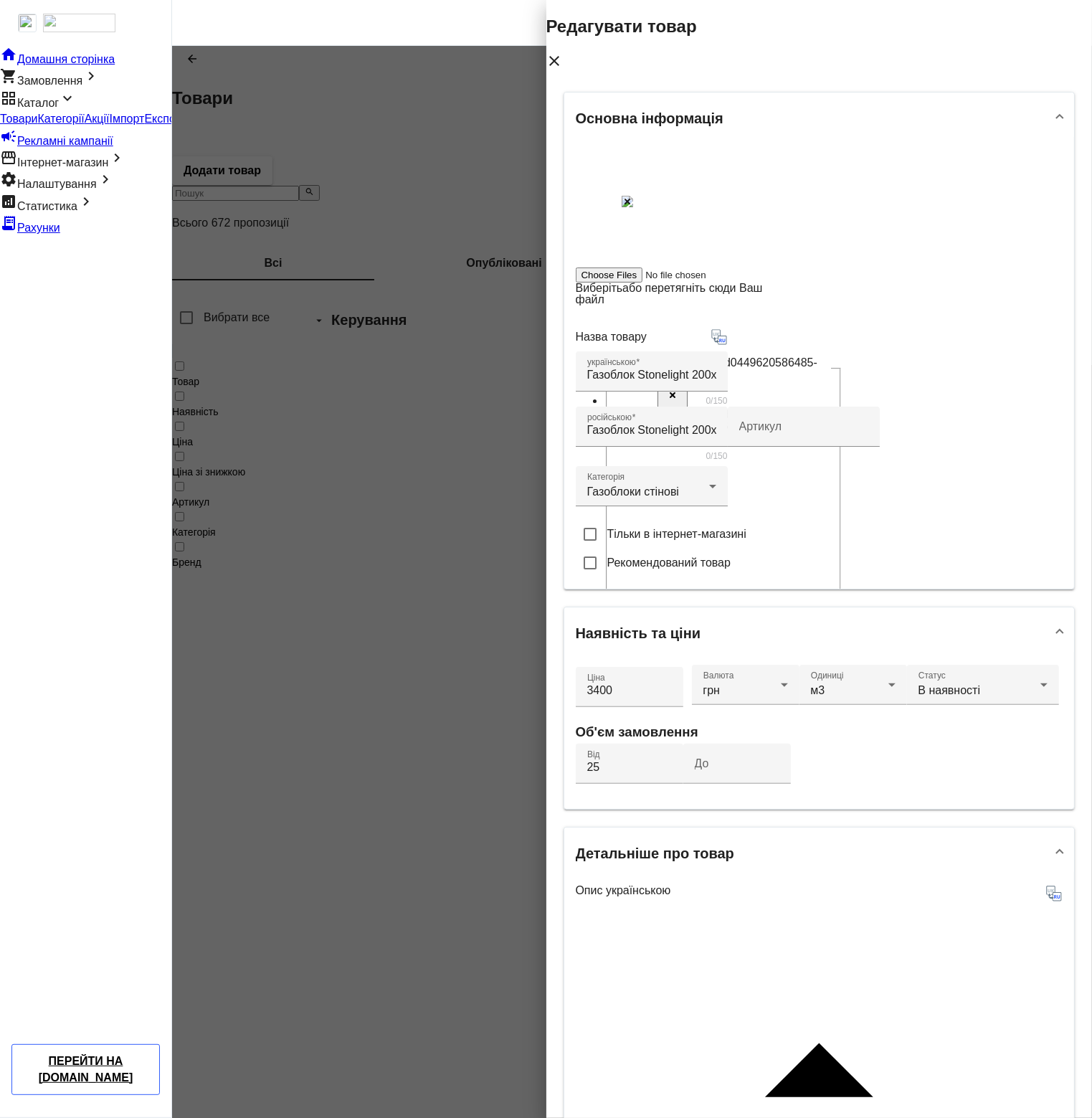
click at [563, 53] on mat-icon "close" at bounding box center [555, 61] width 17 height 17
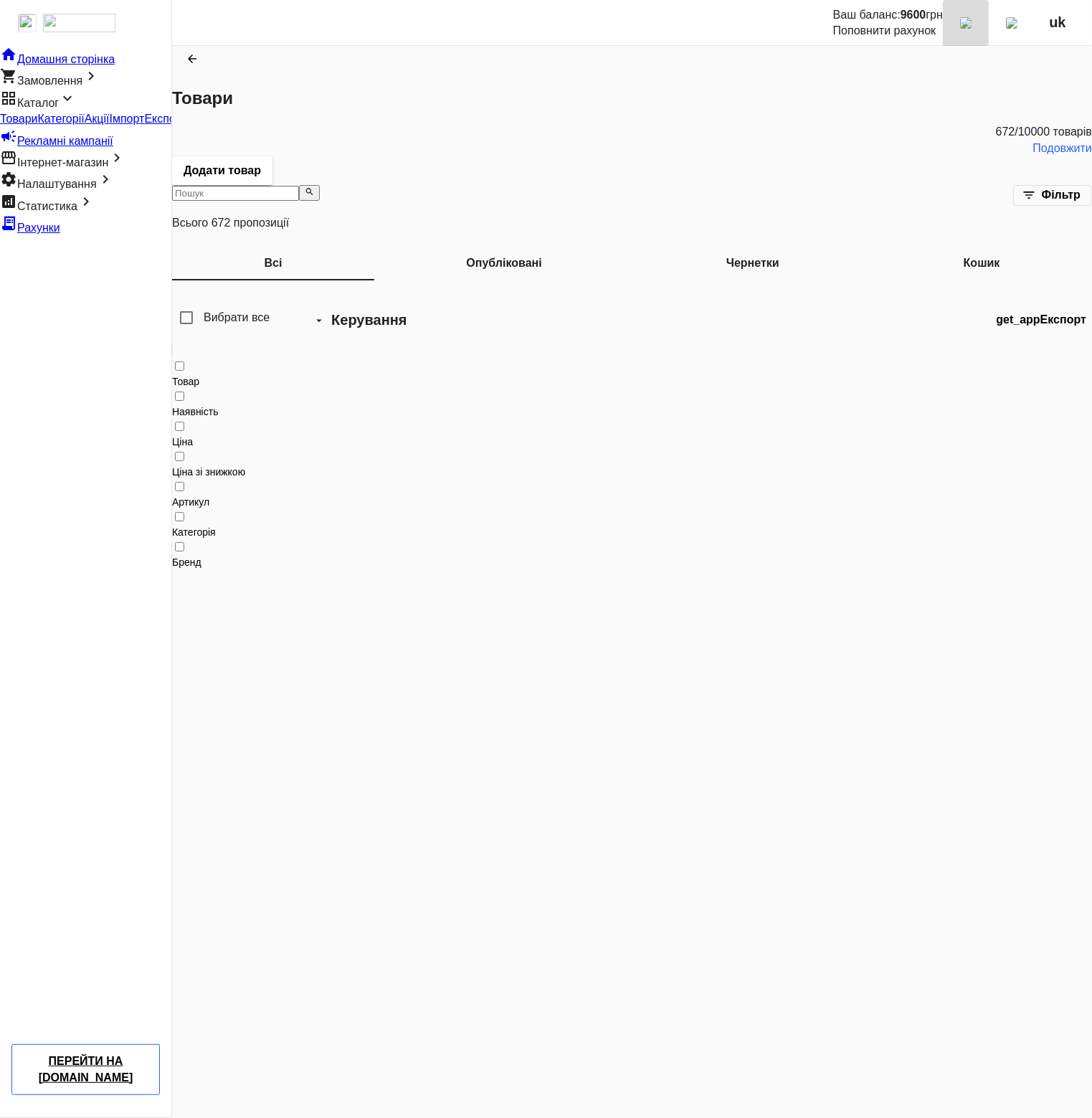
click at [972, 19] on img at bounding box center [966, 23] width 12 height 12
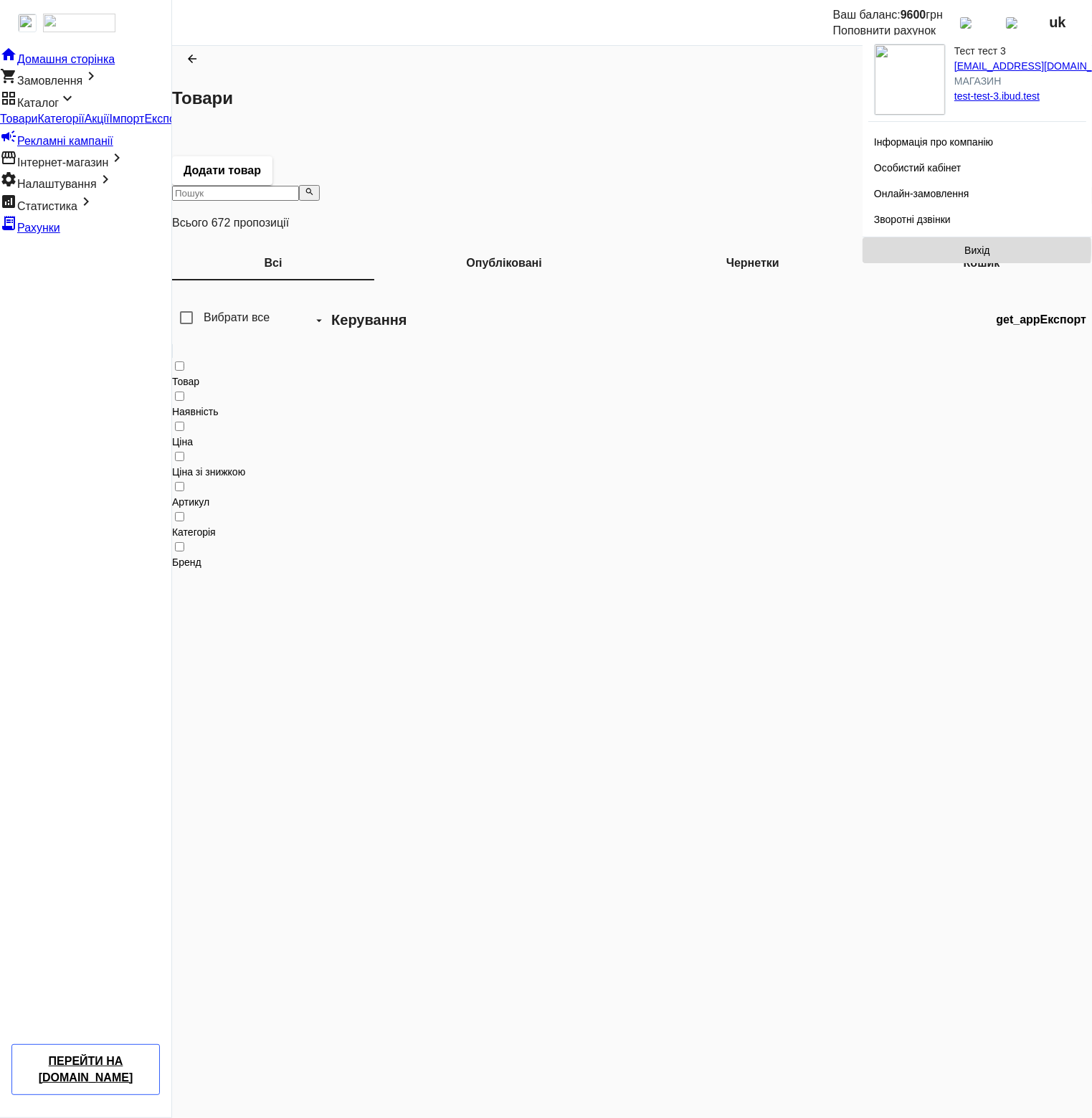
click at [947, 254] on span at bounding box center [977, 250] width 230 height 35
